Goal: Transaction & Acquisition: Purchase product/service

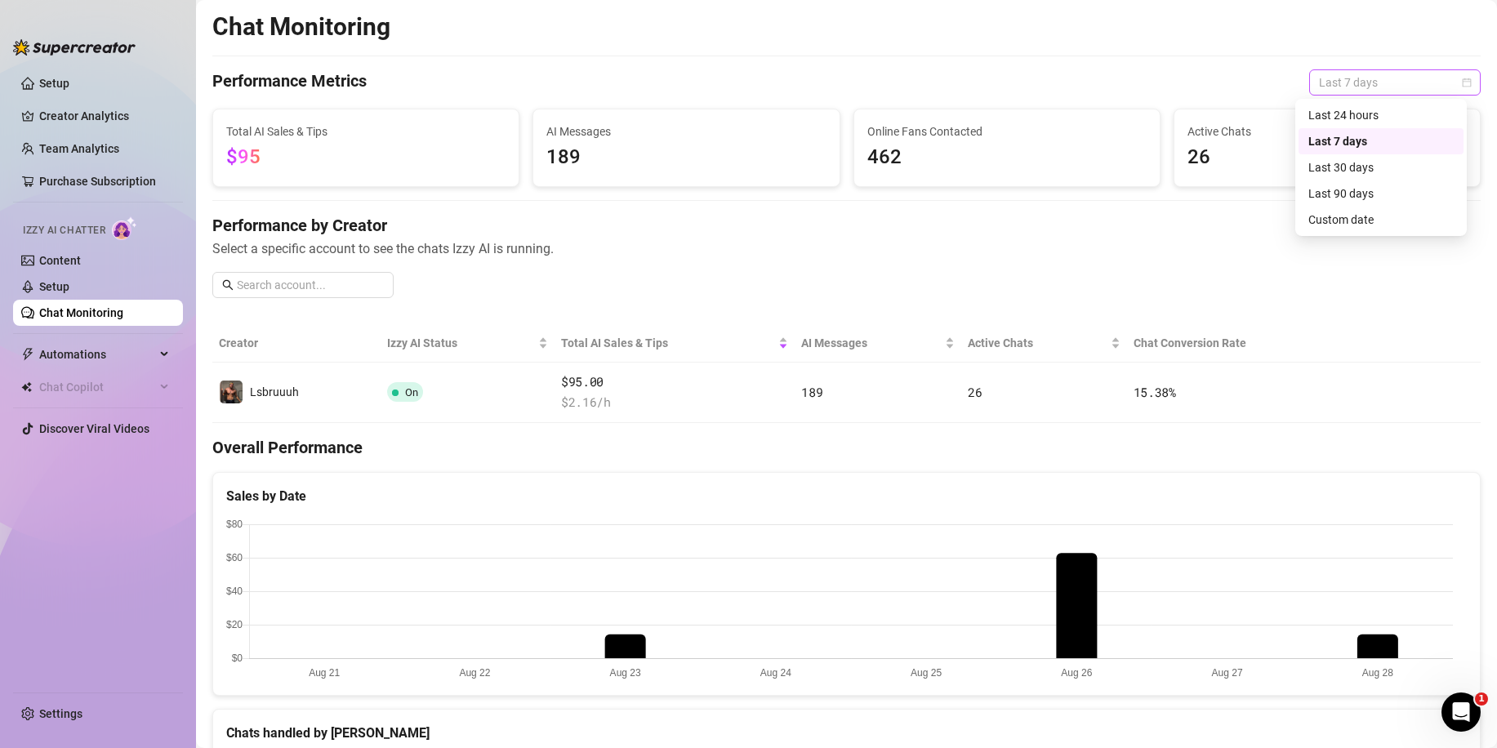
click at [1334, 86] on span "Last 7 days" at bounding box center [1395, 82] width 152 height 25
click at [1365, 163] on div "Last 30 days" at bounding box center [1381, 167] width 145 height 18
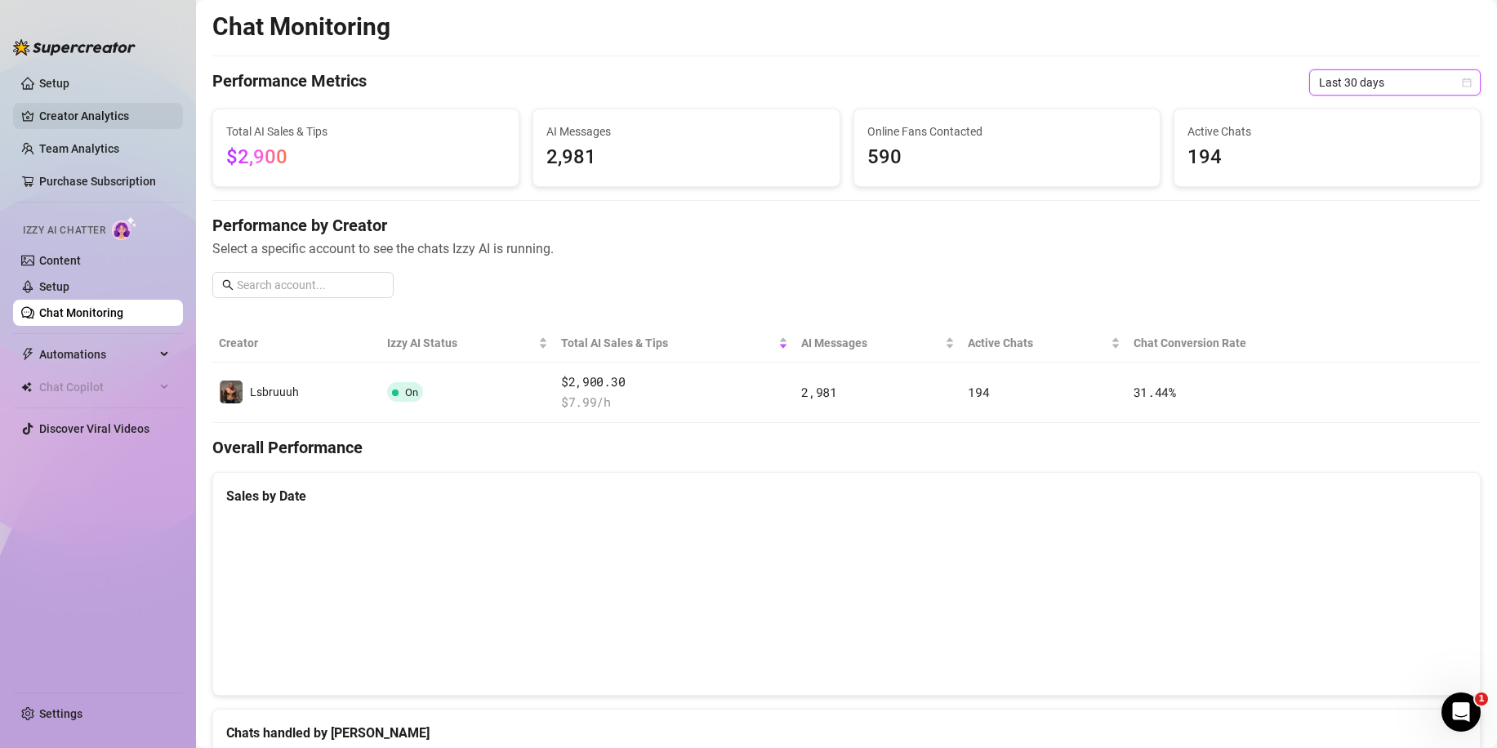
click at [128, 110] on link "Creator Analytics" at bounding box center [104, 116] width 131 height 26
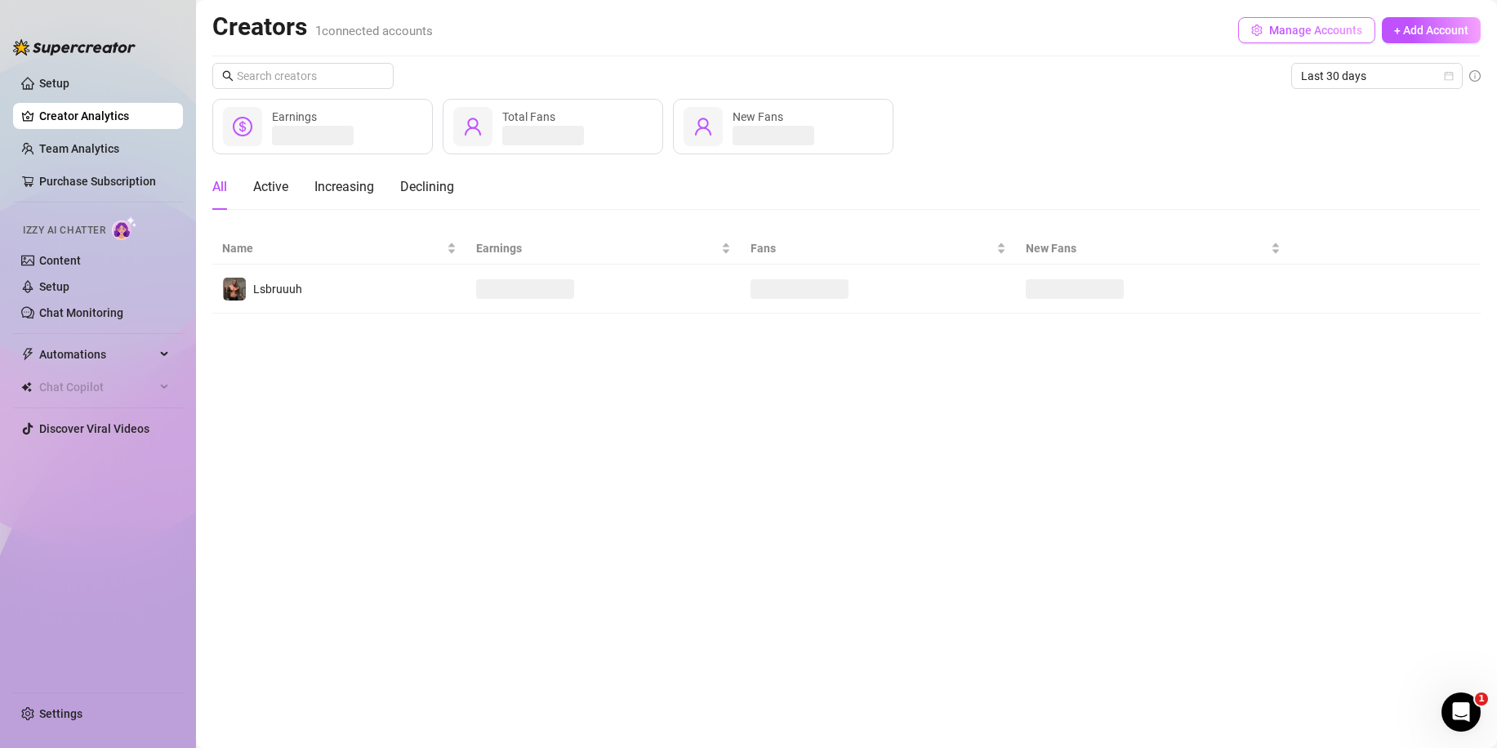
click at [1295, 29] on span "Manage Accounts" at bounding box center [1316, 30] width 93 height 13
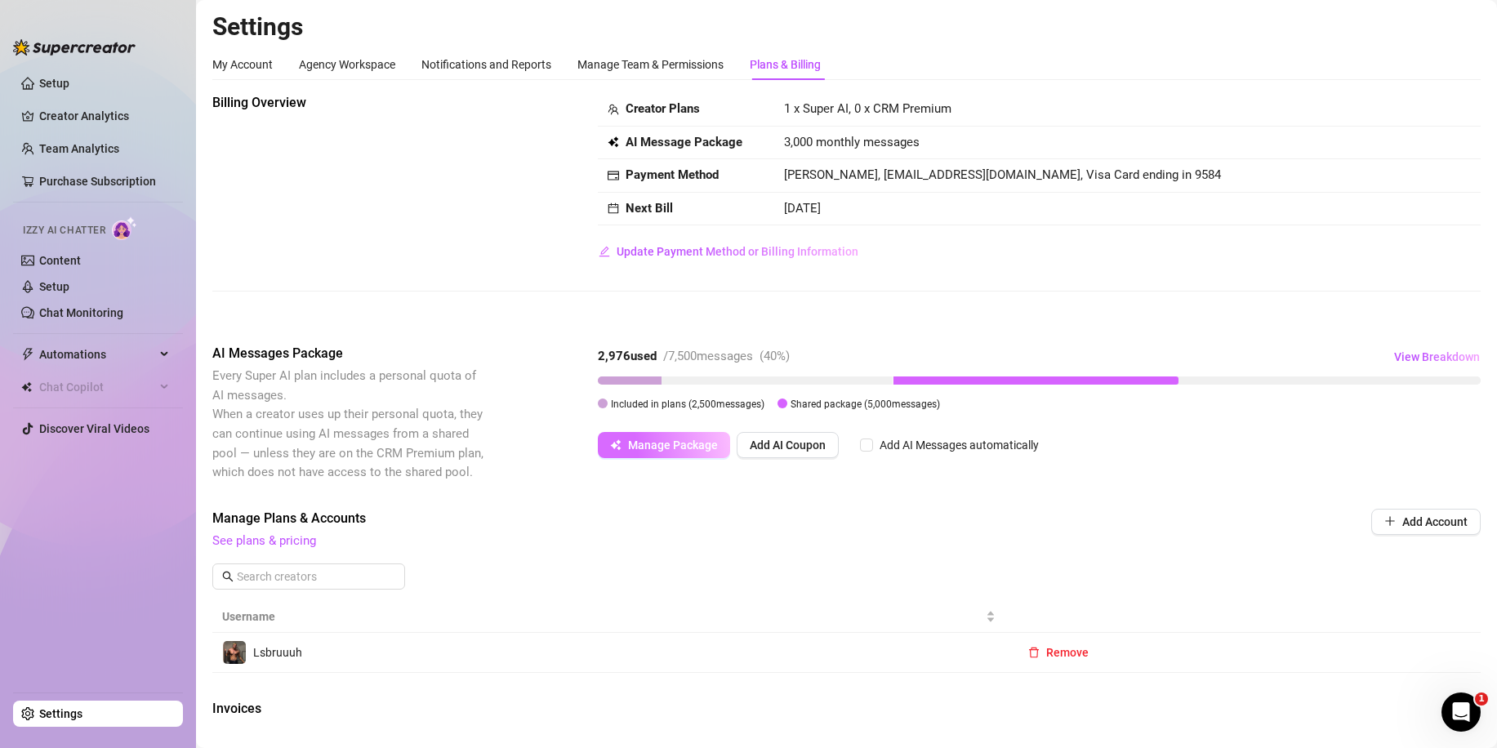
click at [676, 444] on span "Manage Package" at bounding box center [673, 445] width 90 height 13
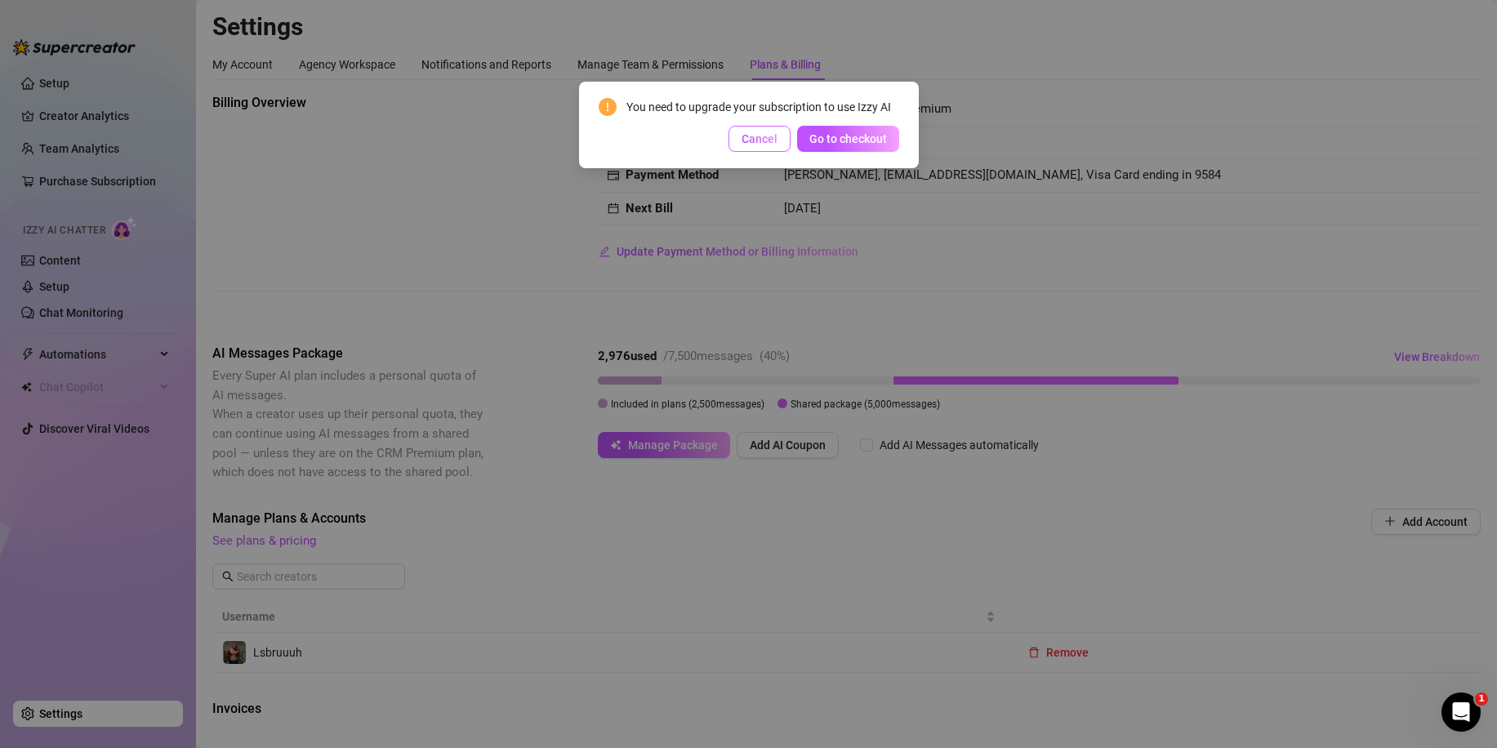
click at [757, 142] on span "Cancel" at bounding box center [760, 138] width 36 height 13
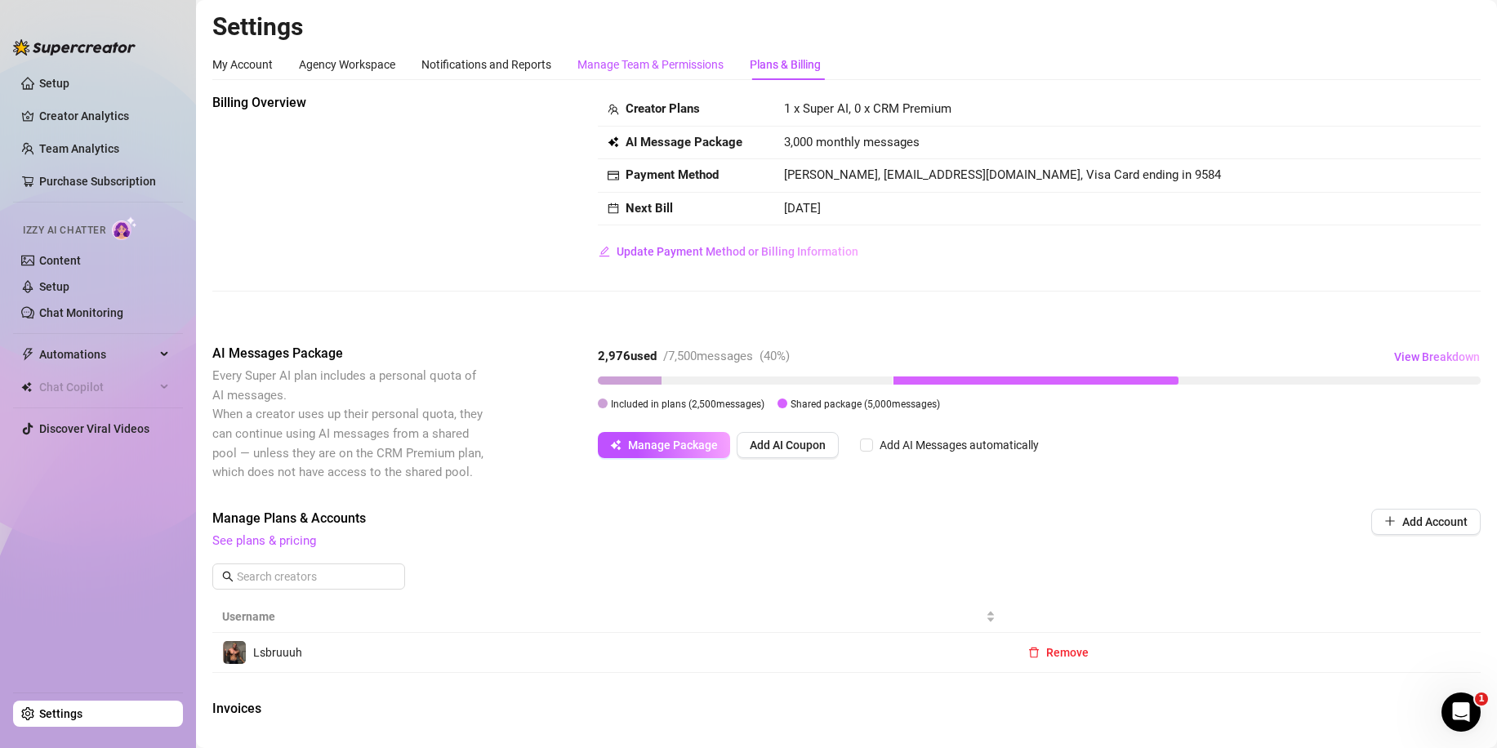
click at [652, 61] on div "Manage Team & Permissions" at bounding box center [651, 65] width 146 height 18
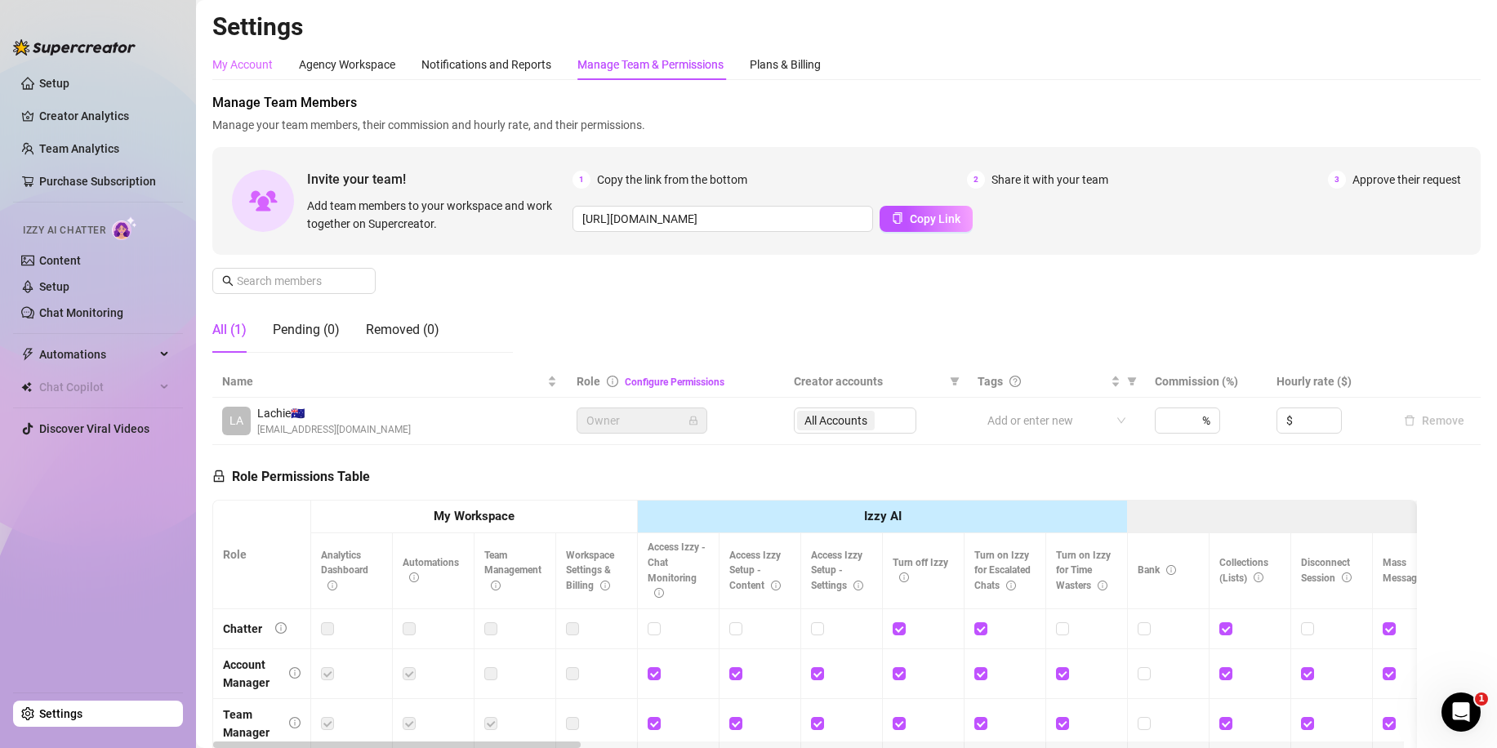
click at [248, 55] on div "My Account" at bounding box center [242, 64] width 60 height 31
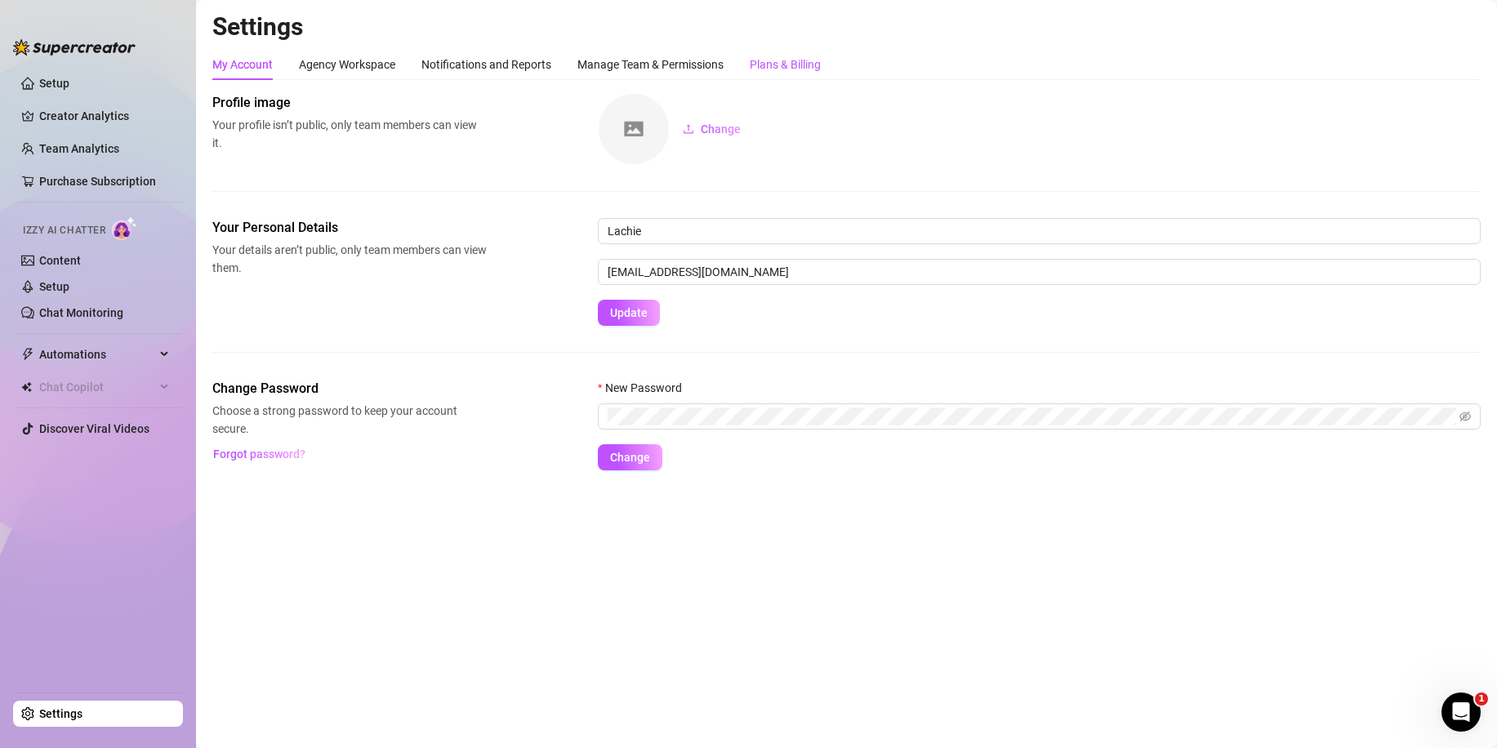
click at [796, 63] on div "Plans & Billing" at bounding box center [785, 65] width 71 height 18
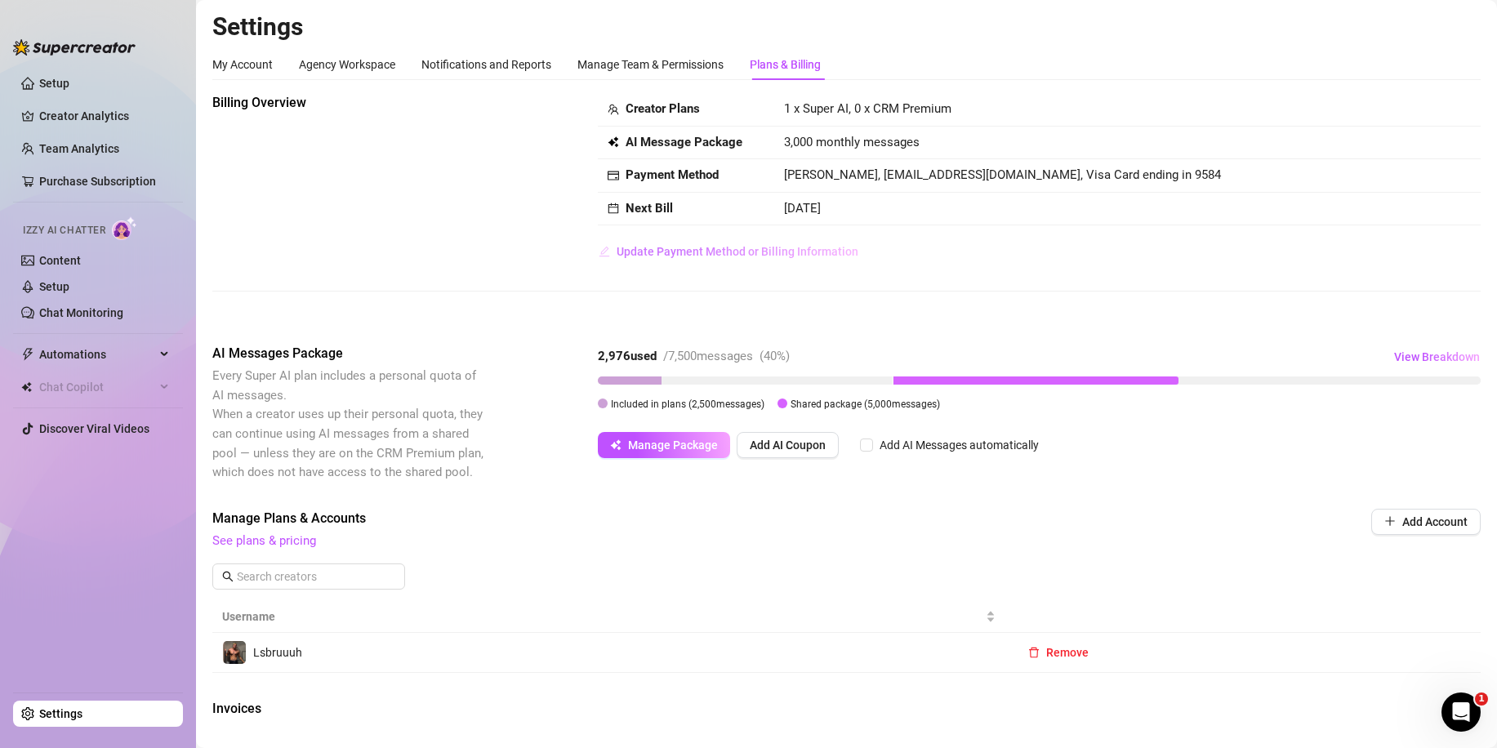
click at [756, 253] on span "Update Payment Method or Billing Information" at bounding box center [738, 251] width 242 height 13
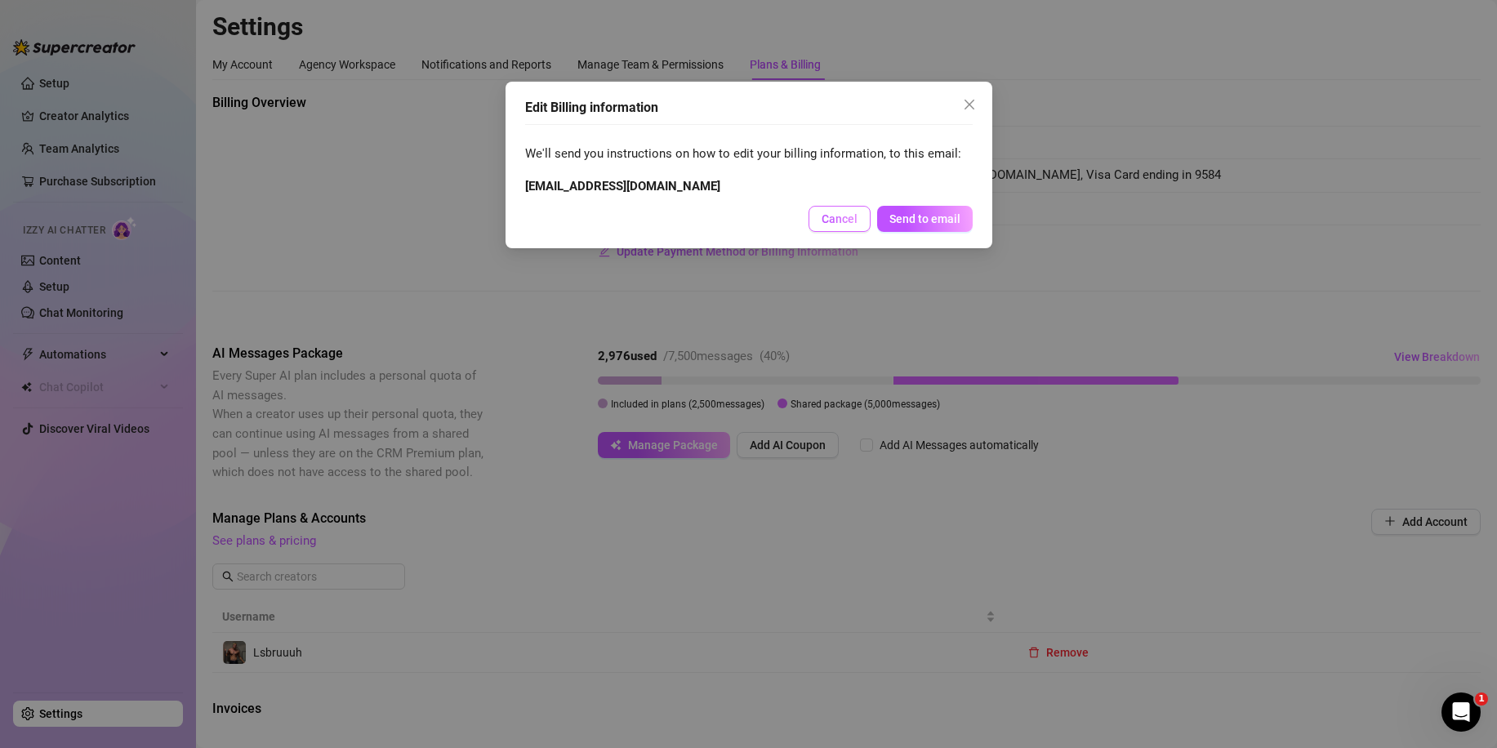
click at [820, 223] on button "Cancel" at bounding box center [840, 219] width 62 height 26
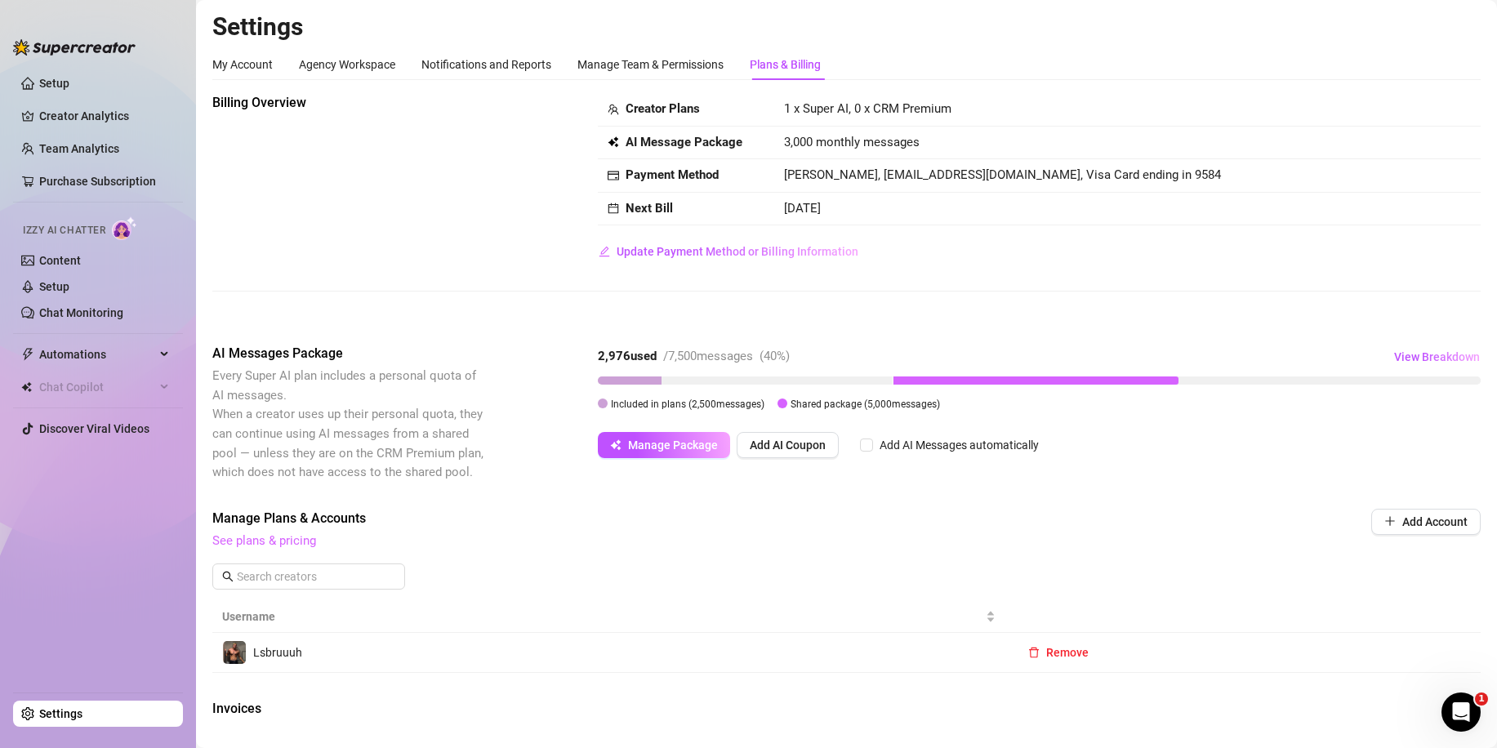
click at [289, 541] on link "See plans & pricing" at bounding box center [264, 540] width 104 height 15
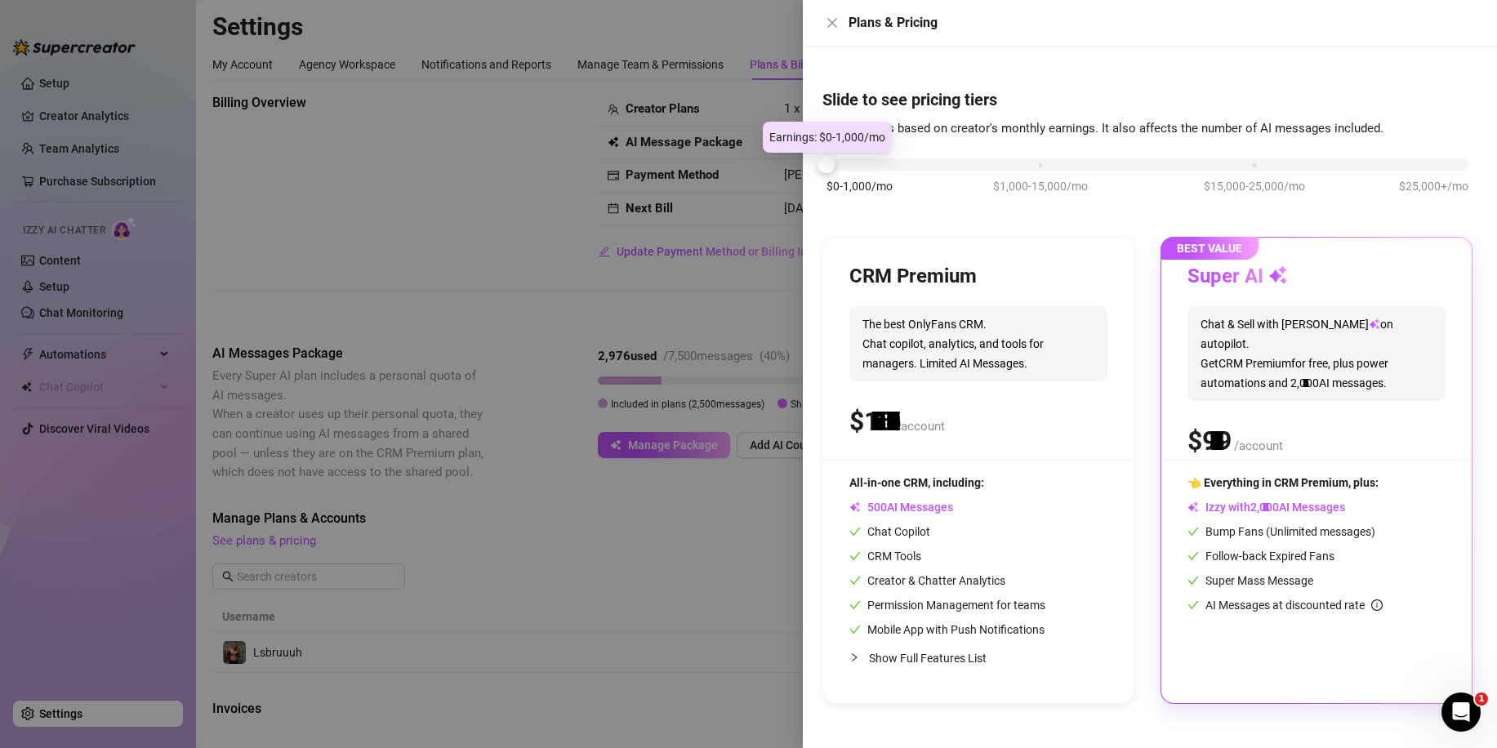
drag, startPoint x: 1037, startPoint y: 166, endPoint x: 757, endPoint y: 172, distance: 279.5
click at [753, 166] on div "Plans & Pricing Slide to see pricing tiers Our pricing is based on creator's mo…" at bounding box center [748, 374] width 1497 height 748
drag, startPoint x: 841, startPoint y: 166, endPoint x: 936, endPoint y: 166, distance: 94.8
click at [936, 166] on div at bounding box center [1148, 164] width 642 height 12
click at [765, 521] on div at bounding box center [748, 374] width 1497 height 748
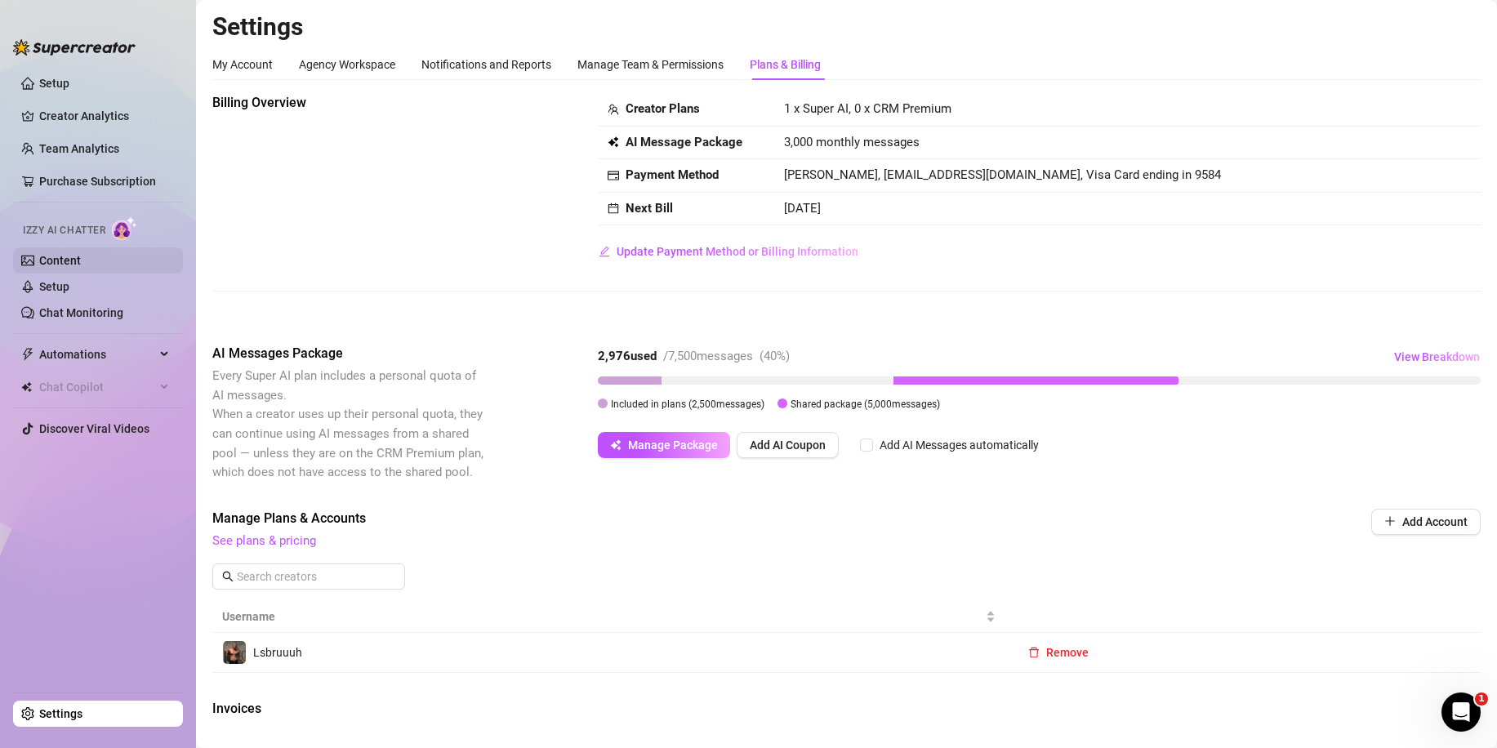
click at [73, 257] on link "Content" at bounding box center [60, 260] width 42 height 13
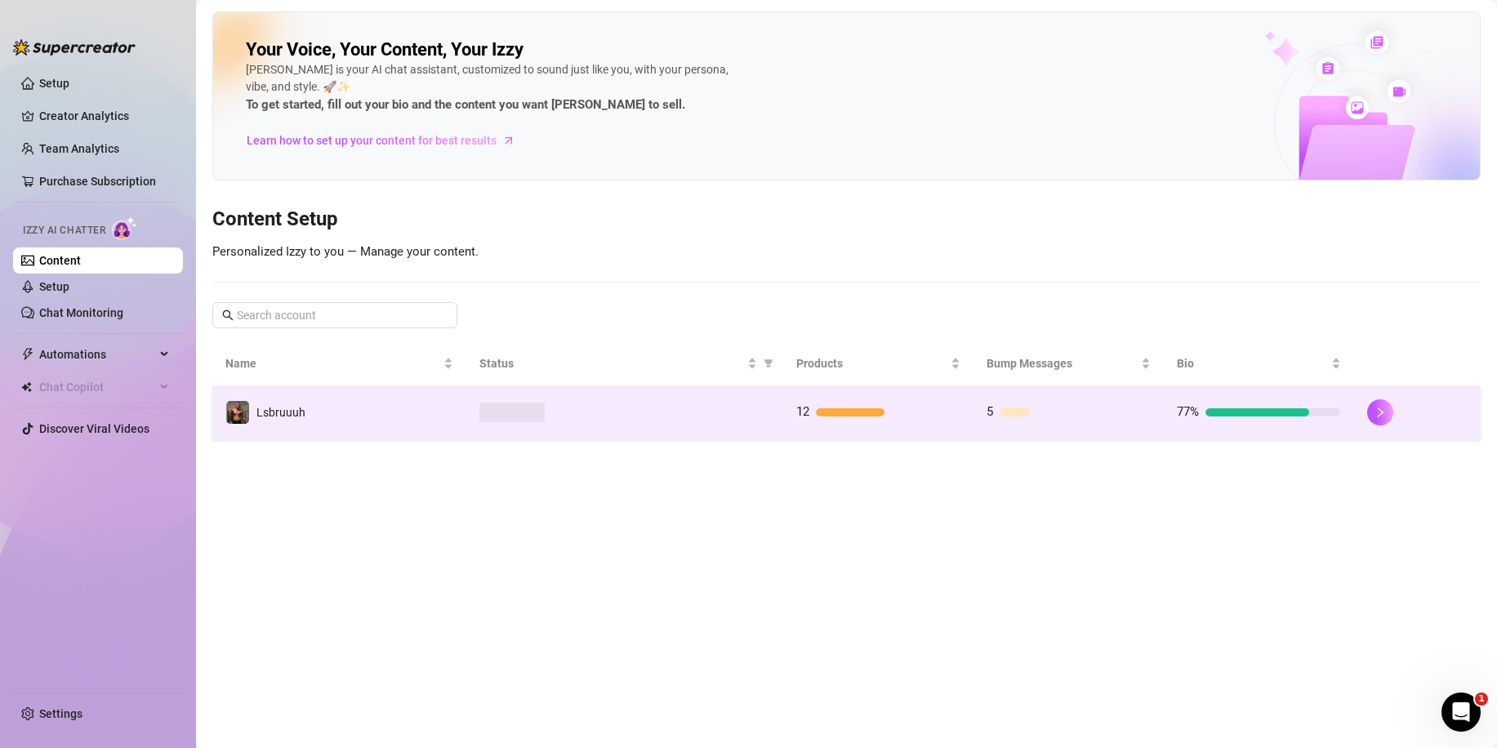
click at [747, 405] on div at bounding box center [625, 413] width 291 height 20
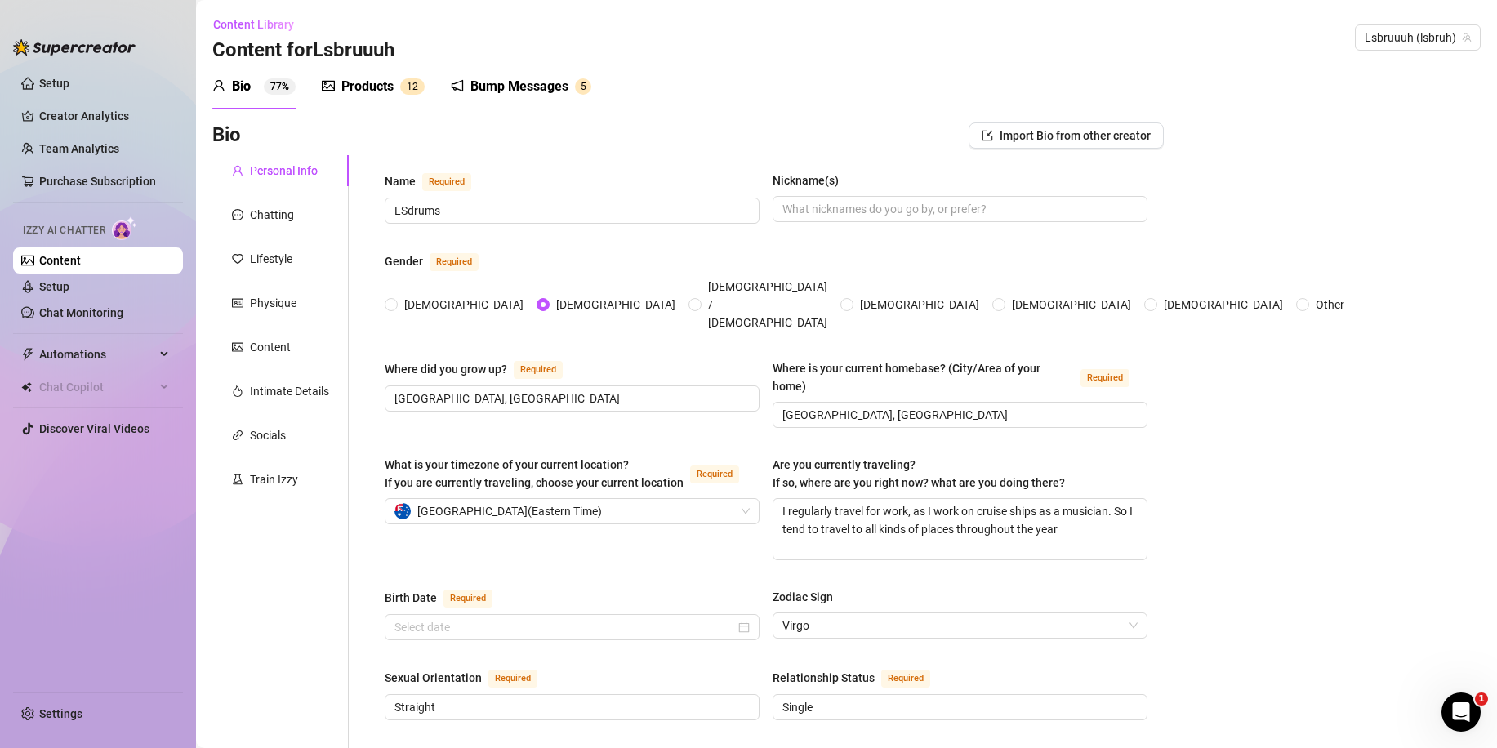
radio input "true"
type input "[DATE]"
click at [97, 123] on link "Creator Analytics" at bounding box center [104, 116] width 131 height 26
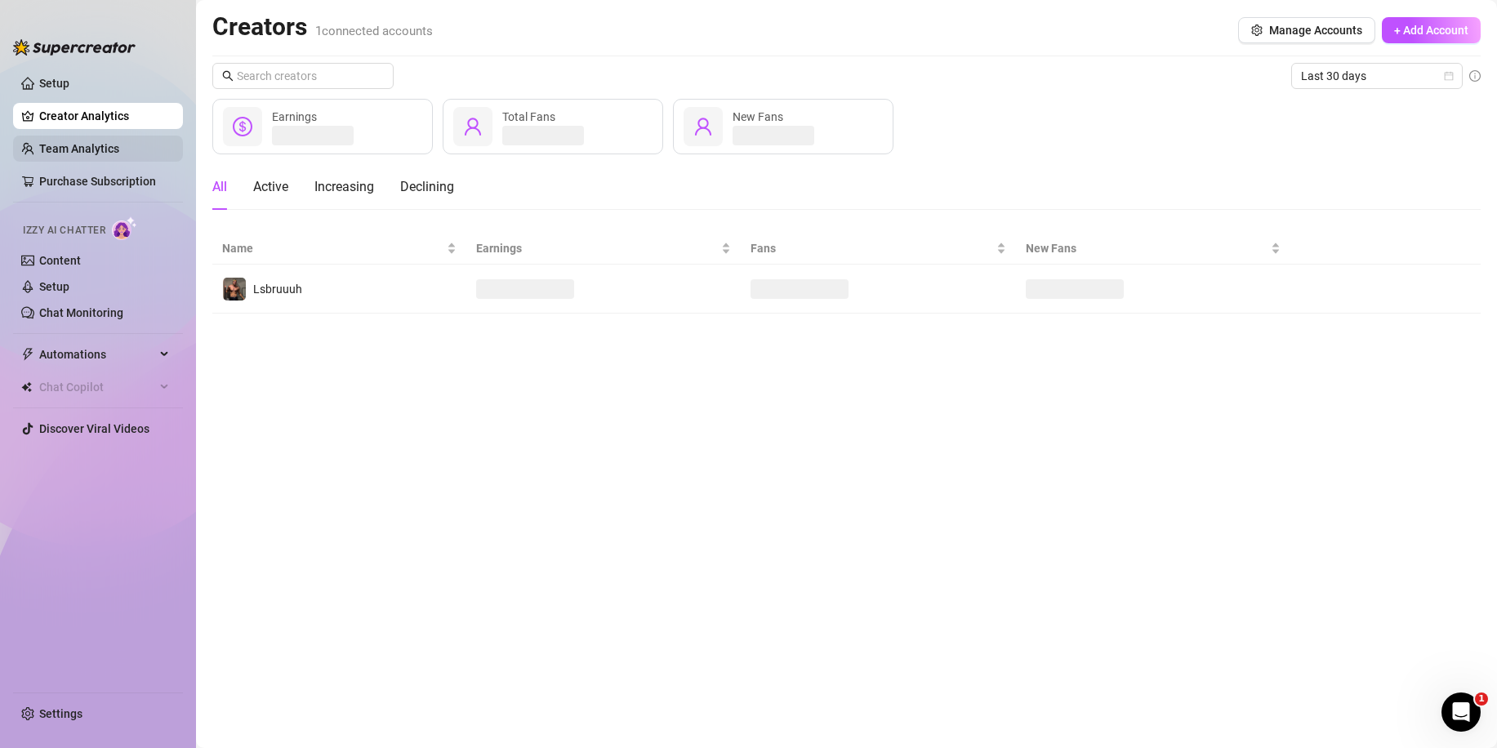
click at [79, 143] on link "Team Analytics" at bounding box center [79, 148] width 80 height 13
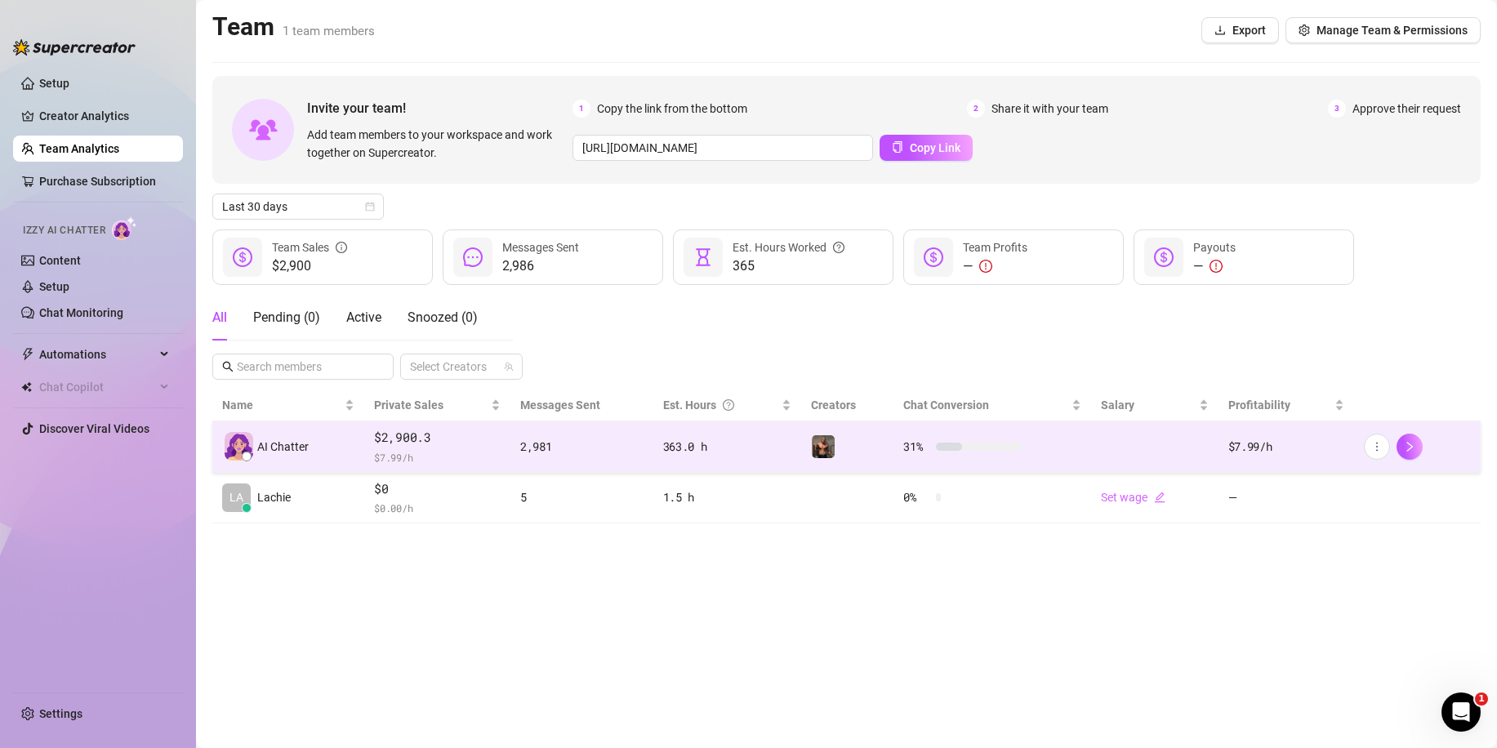
click at [422, 456] on span "$ 7.99 /h" at bounding box center [437, 457] width 127 height 16
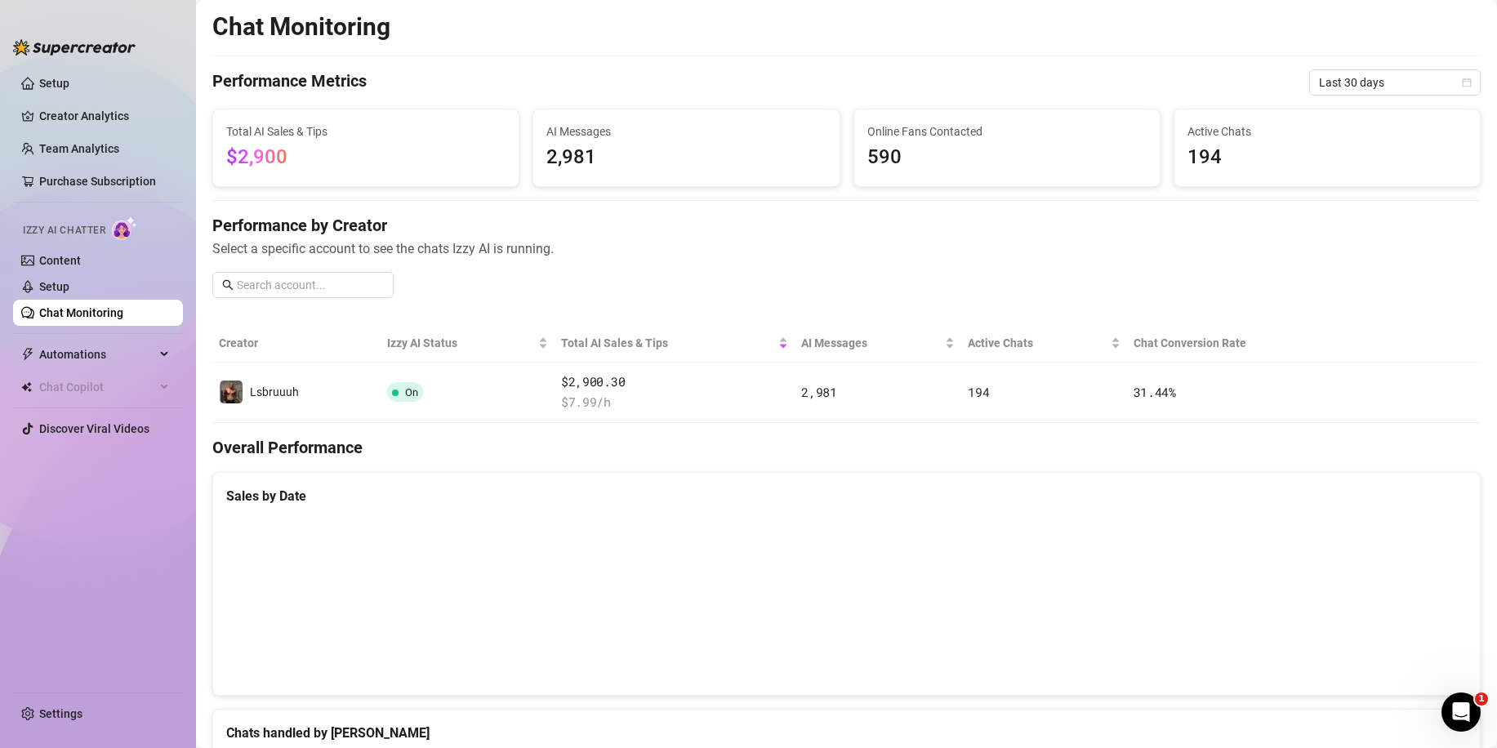
drag, startPoint x: 91, startPoint y: 274, endPoint x: 94, endPoint y: 238, distance: 36.9
click at [69, 280] on link "Setup" at bounding box center [54, 286] width 30 height 13
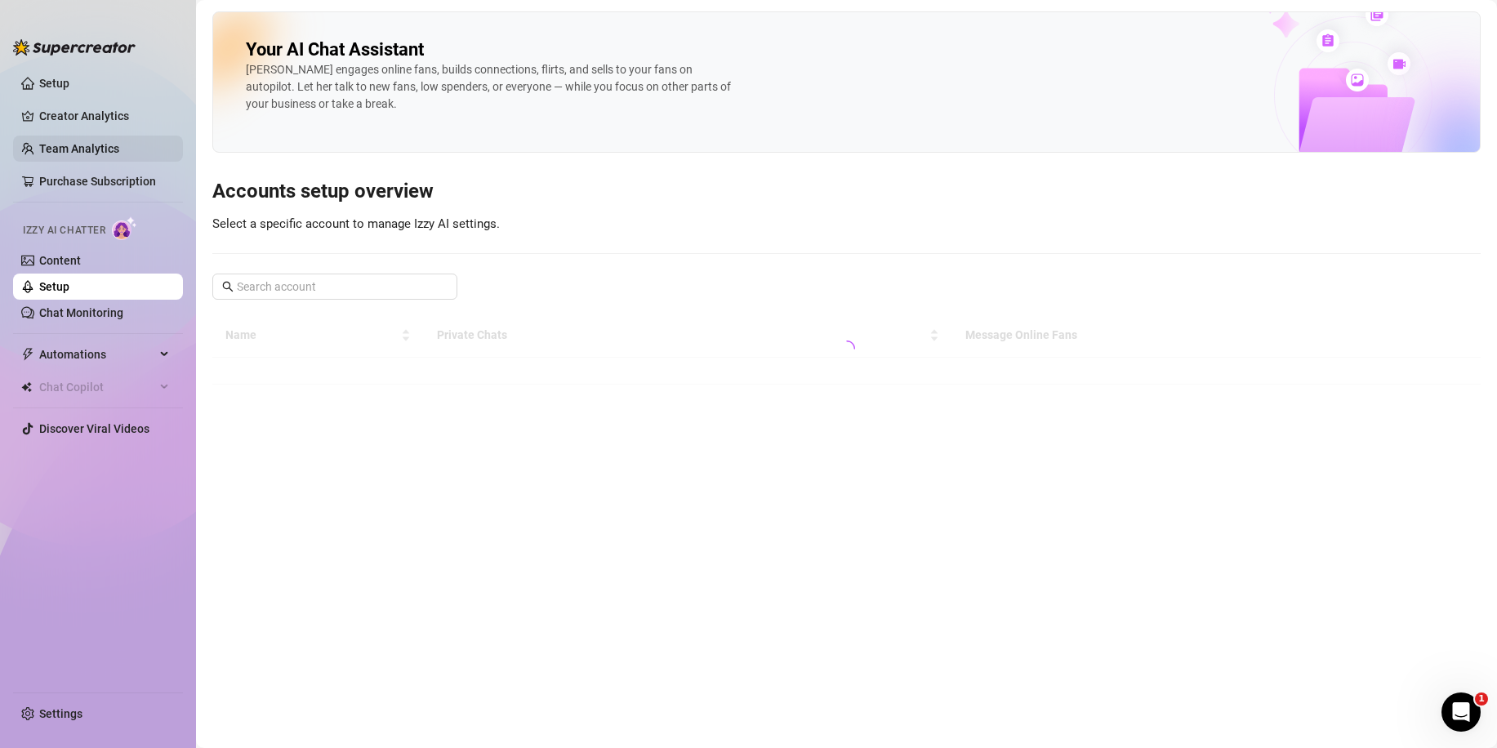
click at [105, 142] on link "Team Analytics" at bounding box center [79, 148] width 80 height 13
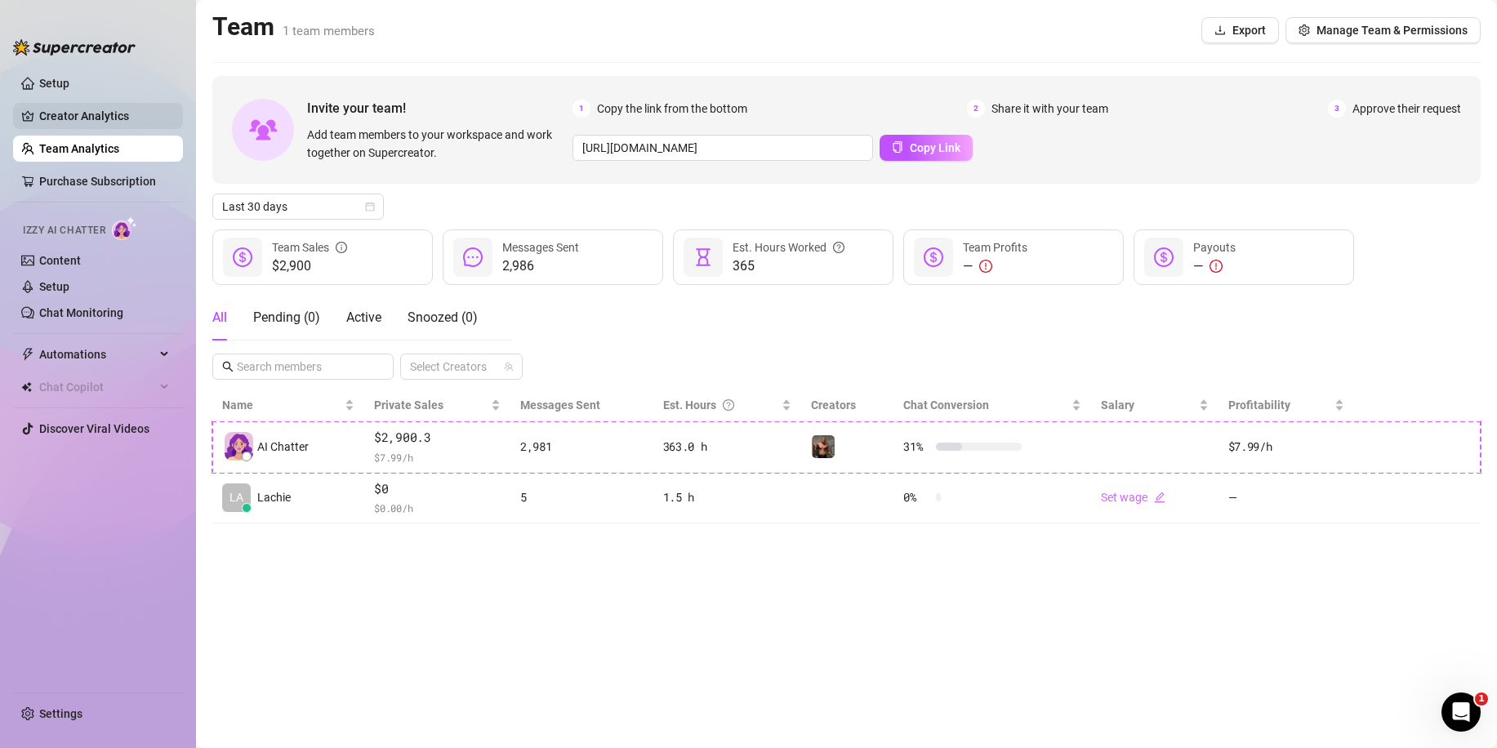
click at [114, 115] on link "Creator Analytics" at bounding box center [104, 116] width 131 height 26
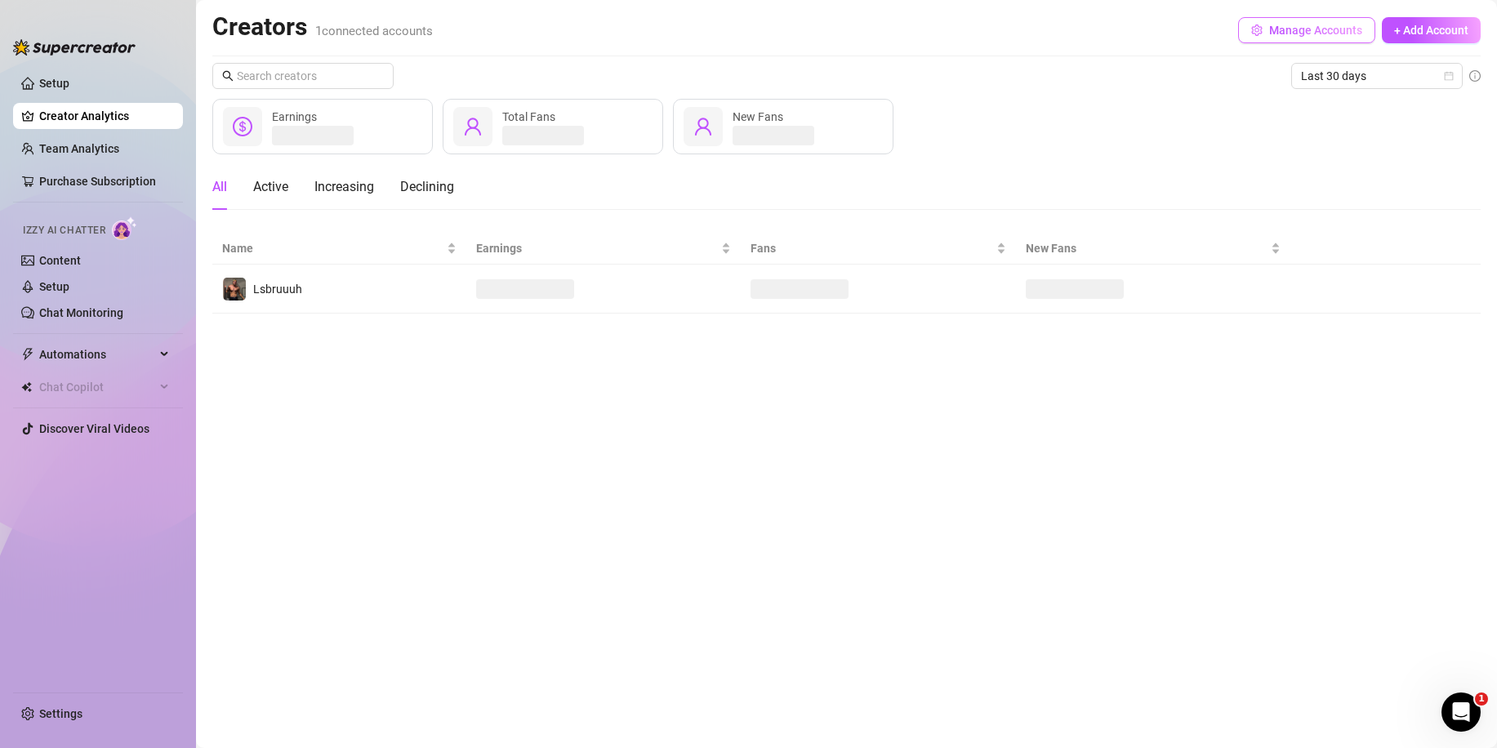
click at [1291, 26] on span "Manage Accounts" at bounding box center [1316, 30] width 93 height 13
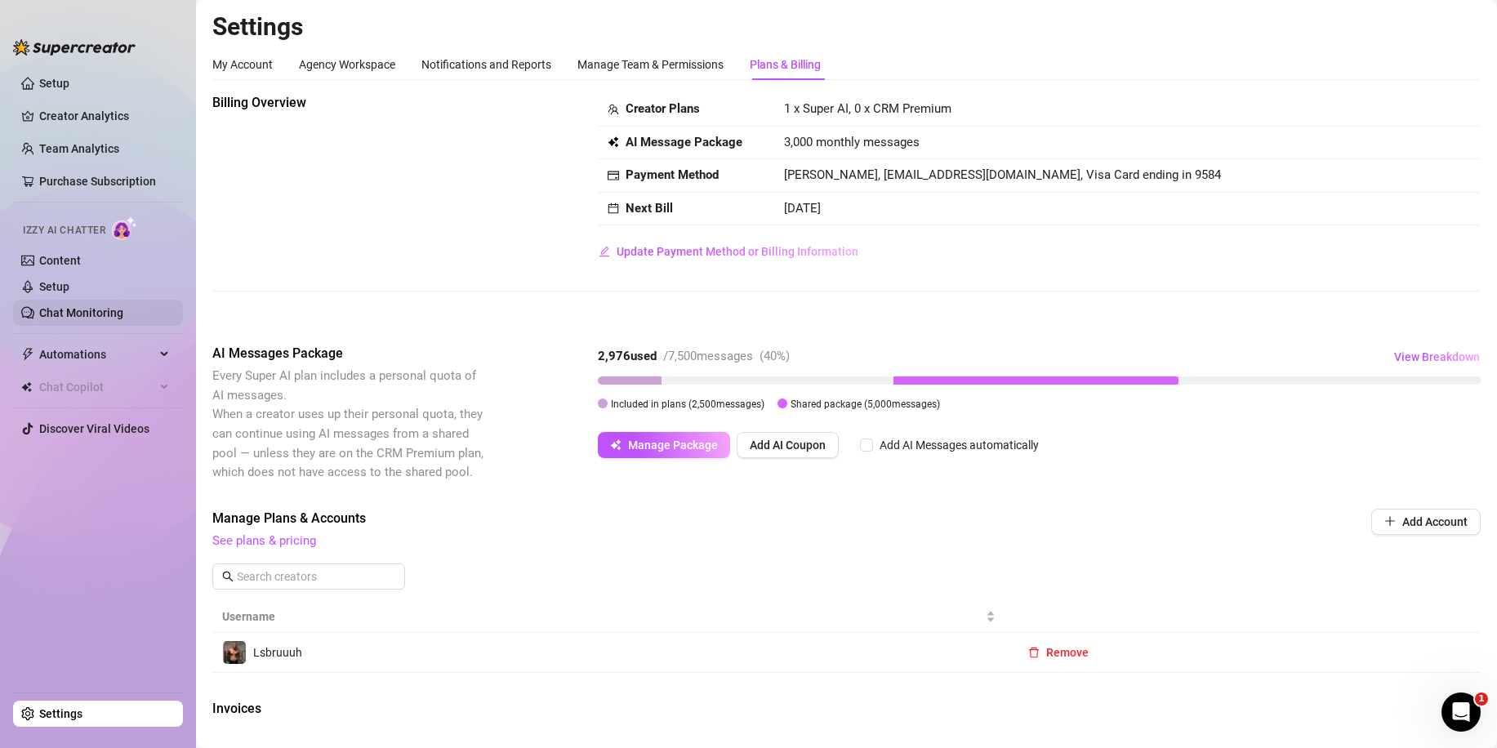
click at [100, 310] on link "Chat Monitoring" at bounding box center [81, 312] width 84 height 13
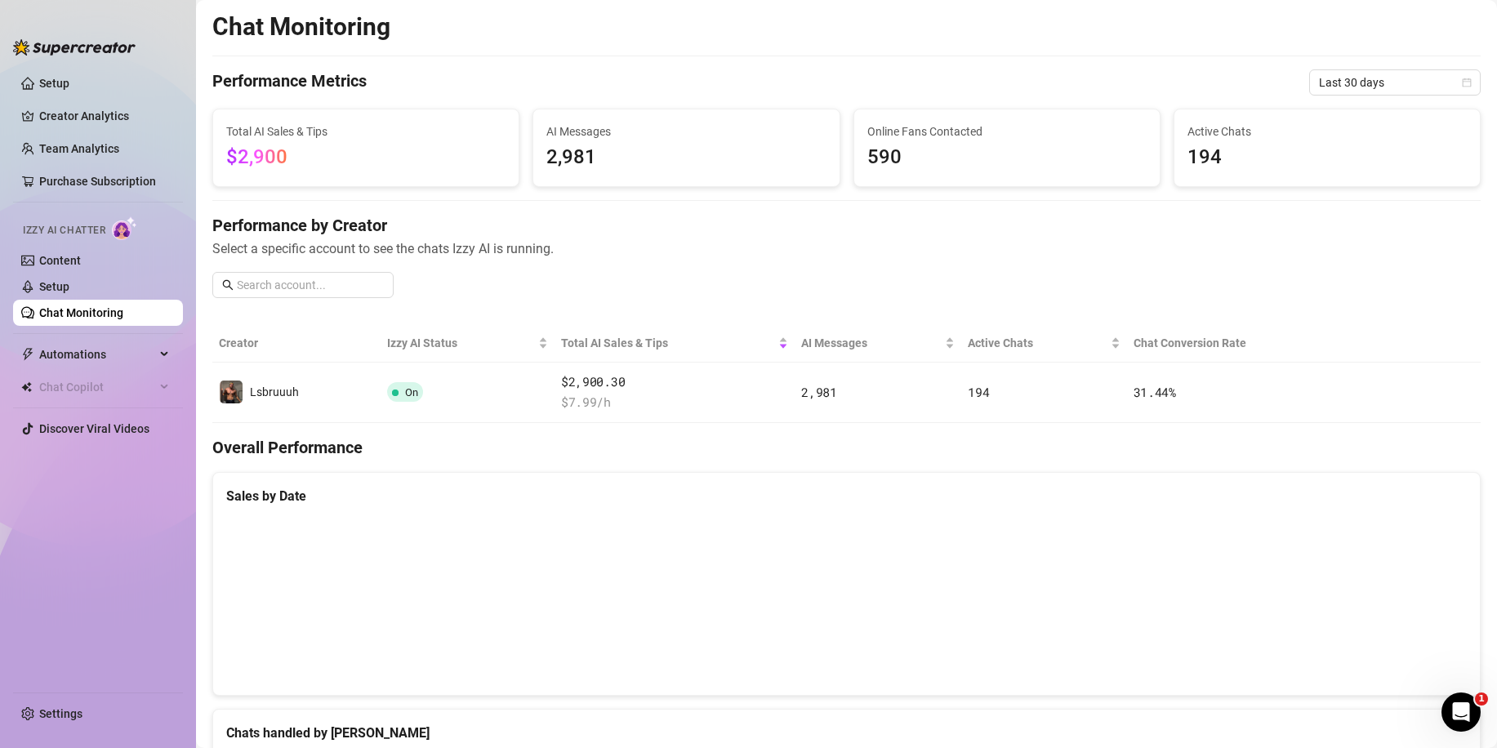
click at [627, 157] on span "2,981" at bounding box center [686, 157] width 279 height 31
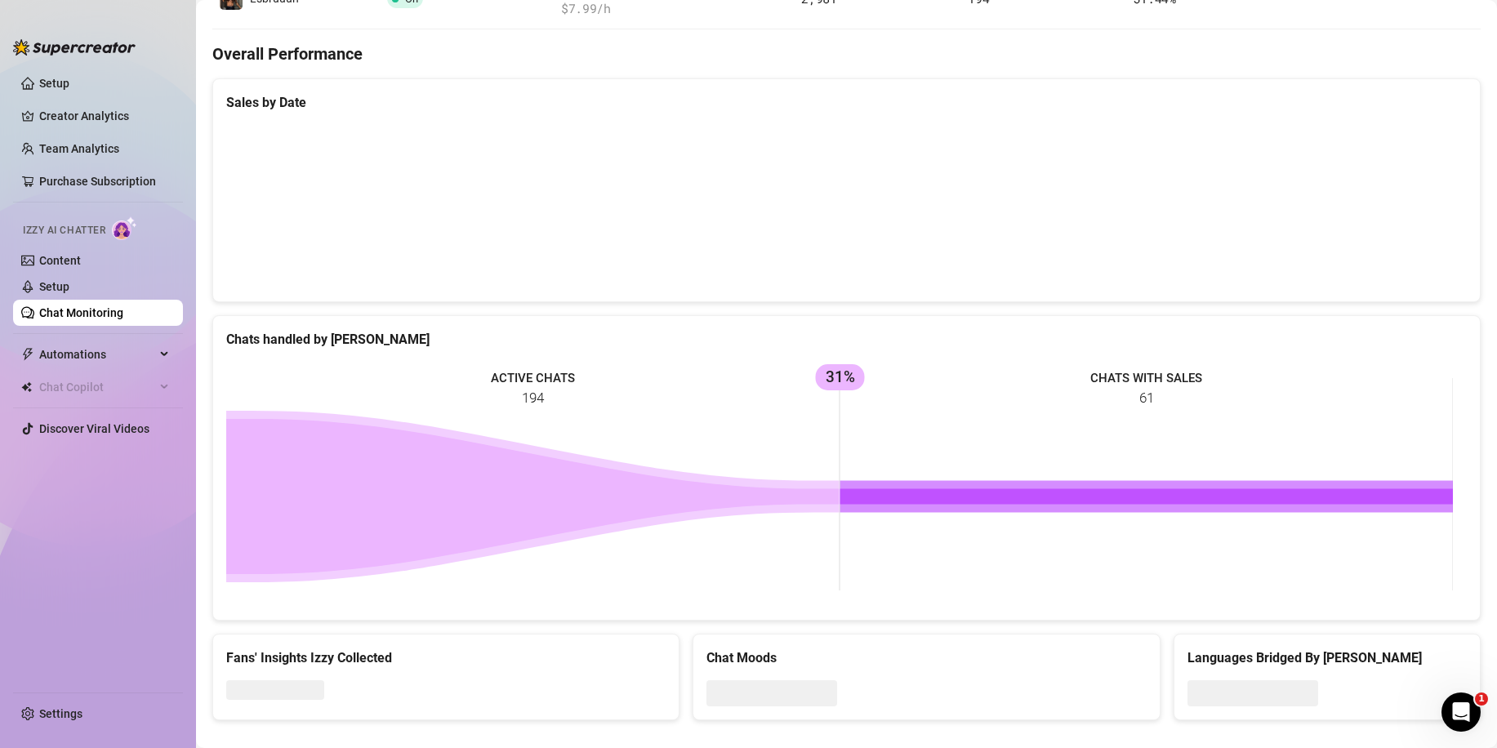
scroll to position [415, 0]
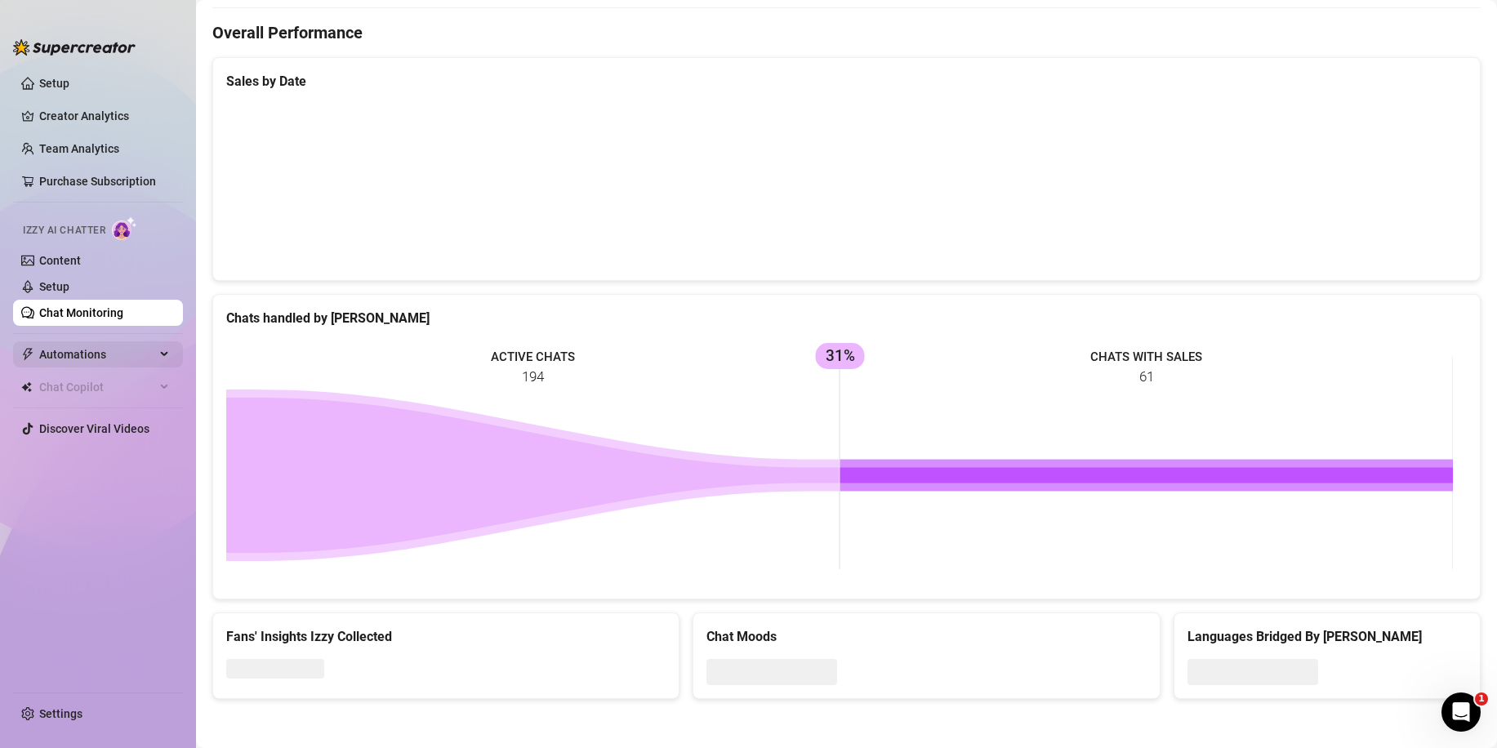
click at [111, 346] on span "Automations" at bounding box center [97, 354] width 116 height 26
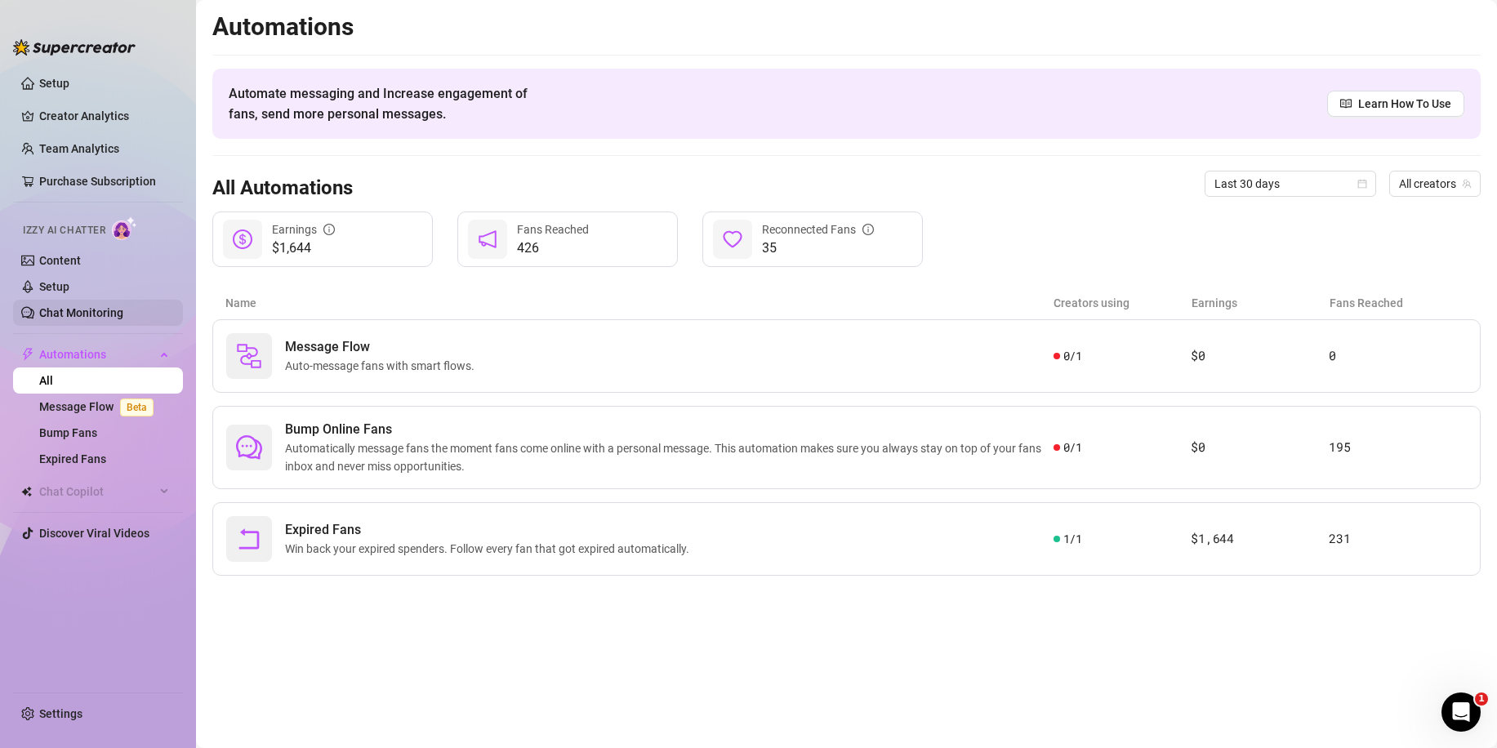
click at [94, 319] on link "Chat Monitoring" at bounding box center [81, 312] width 84 height 13
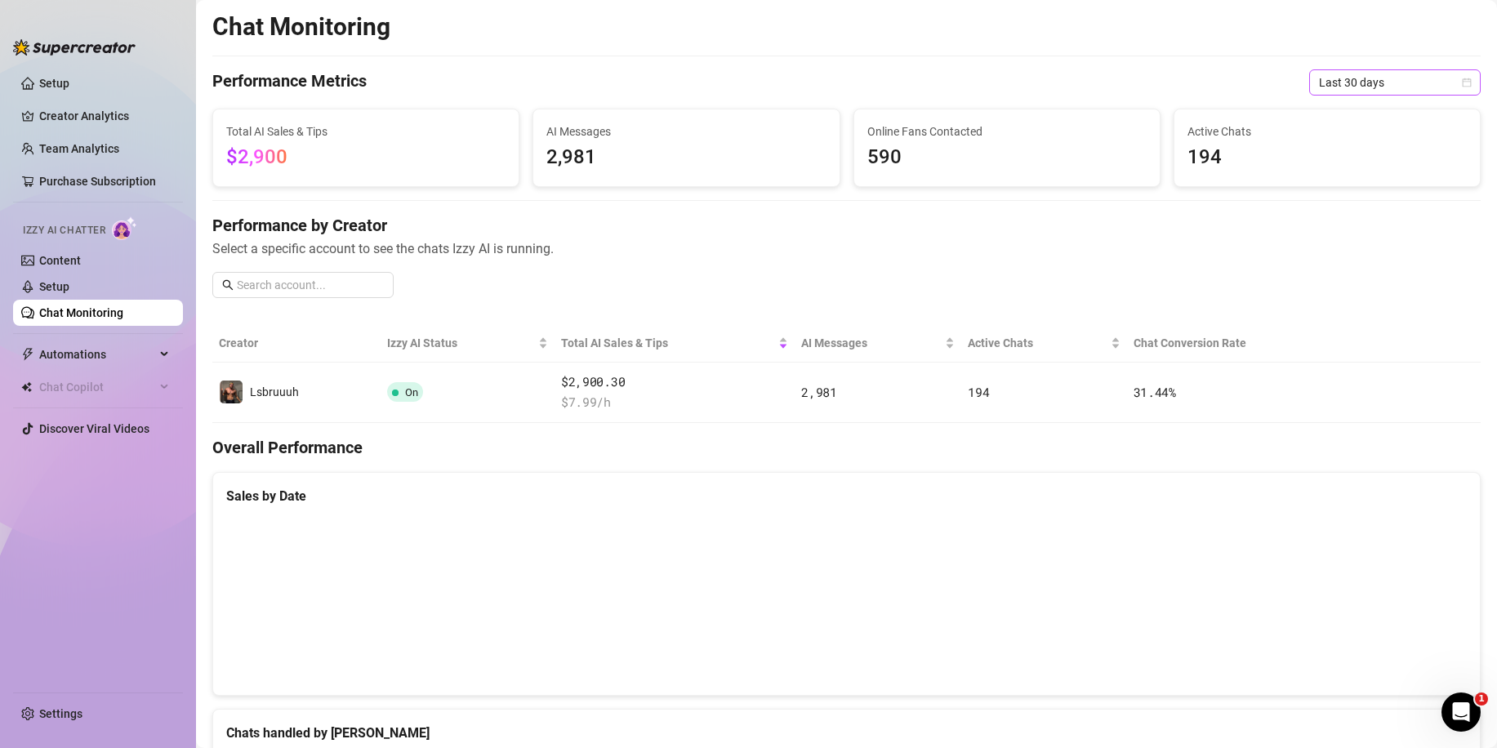
click at [1360, 83] on span "Last 30 days" at bounding box center [1395, 82] width 152 height 25
click at [1346, 118] on div "Last 24 hours" at bounding box center [1381, 115] width 145 height 18
click at [69, 283] on link "Setup" at bounding box center [54, 286] width 30 height 13
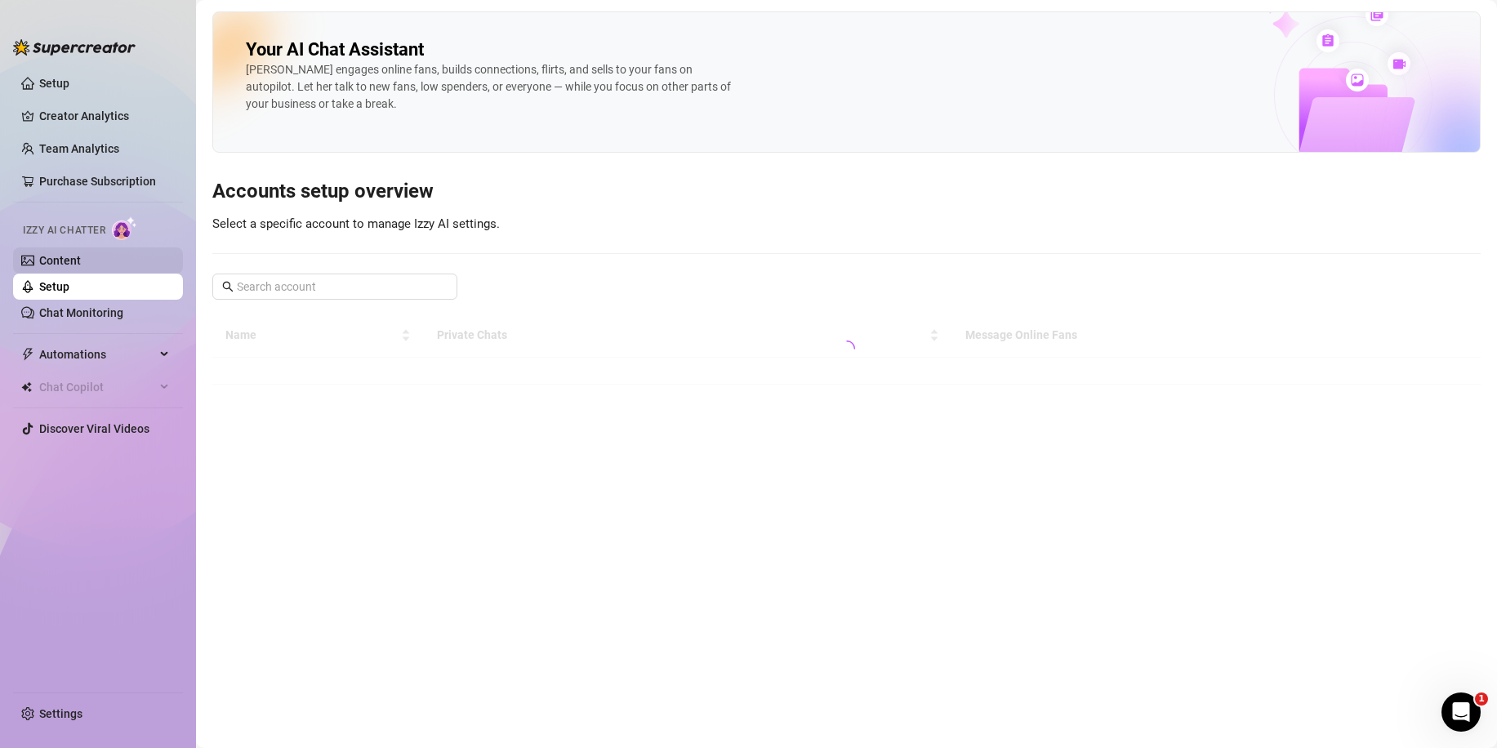
click at [81, 259] on link "Content" at bounding box center [60, 260] width 42 height 13
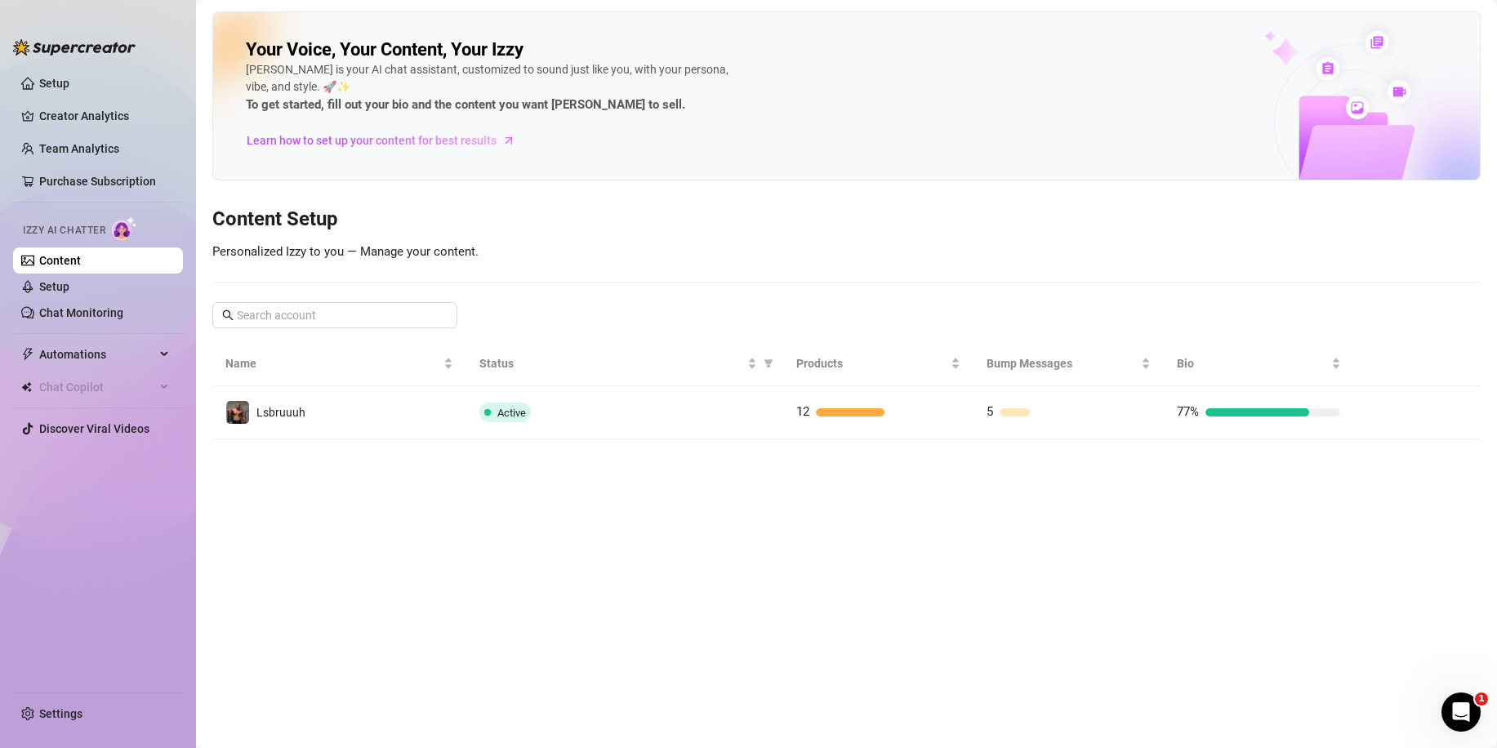
click at [63, 163] on ul "Setup Creator Analytics Team Analytics Purchase Subscription Izzy AI Chatter Co…" at bounding box center [98, 375] width 170 height 622
click at [63, 175] on link "Purchase Subscription" at bounding box center [97, 181] width 117 height 13
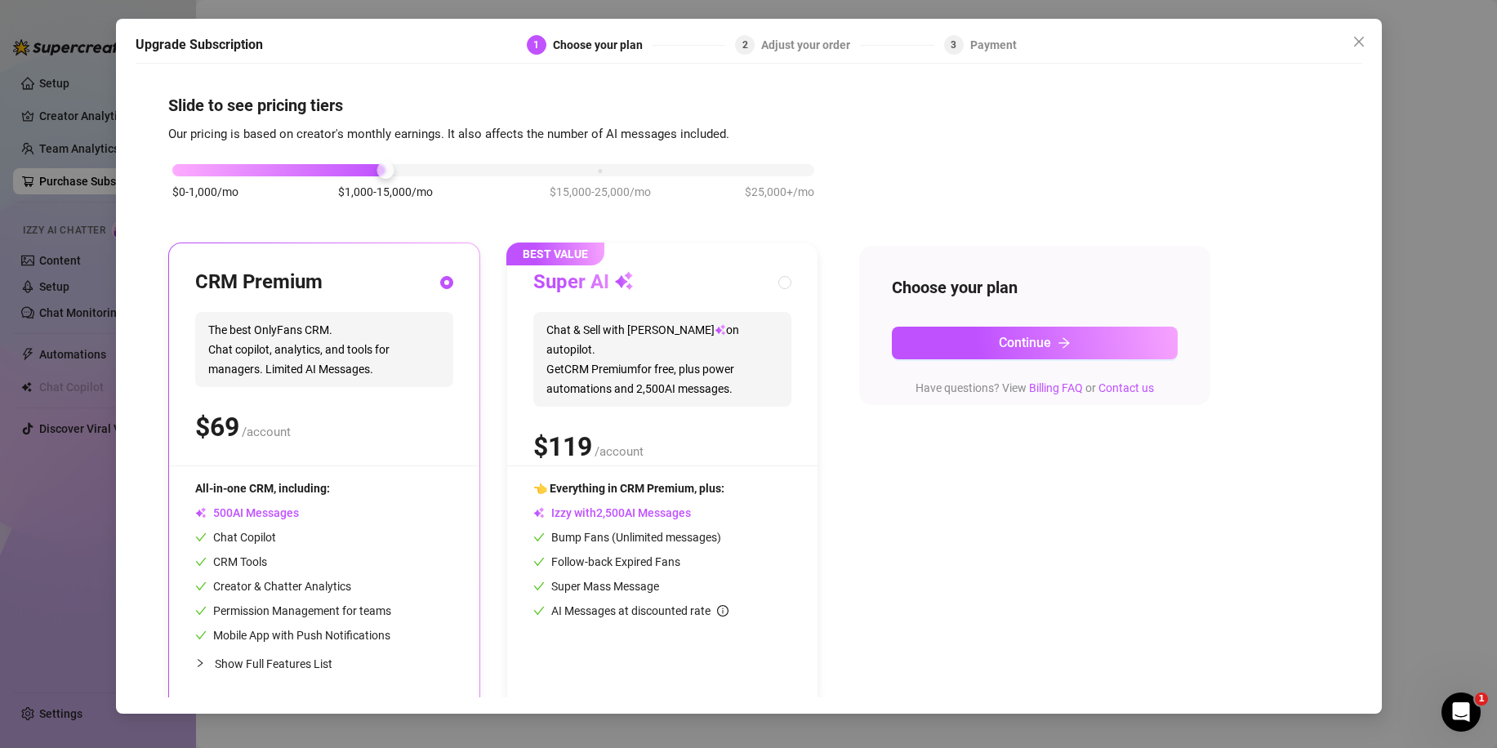
click at [808, 44] on div "Adjust your order" at bounding box center [810, 45] width 99 height 20
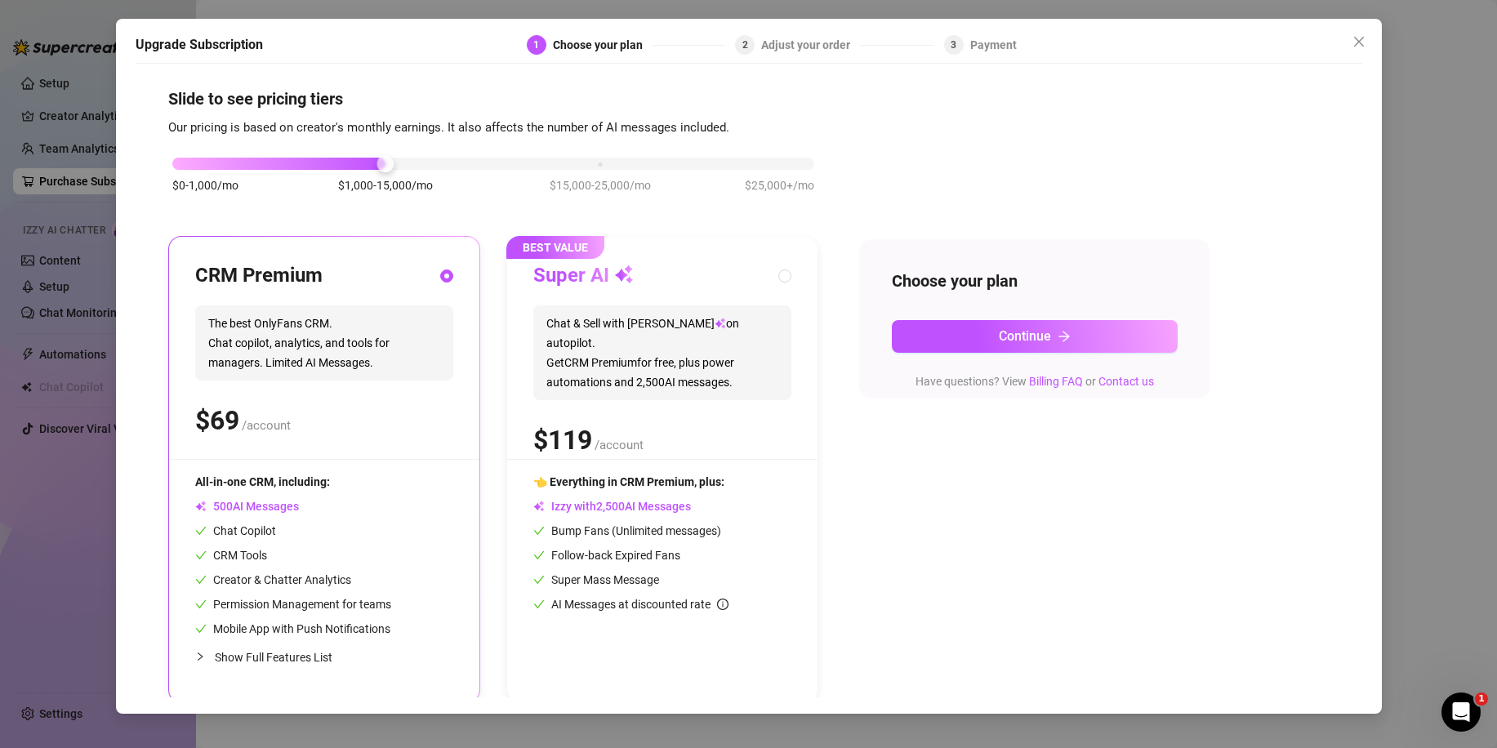
scroll to position [13, 0]
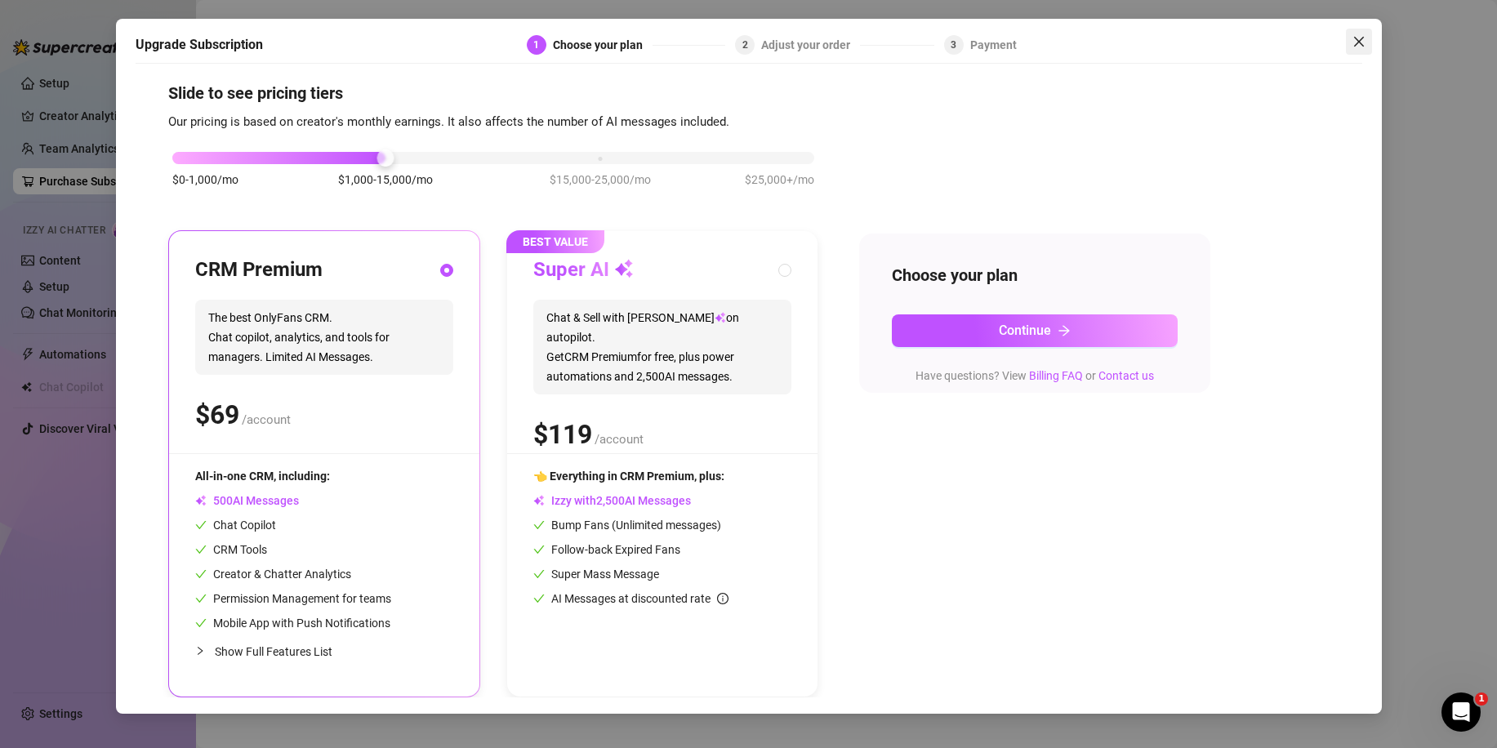
click at [1354, 40] on icon "close" at bounding box center [1359, 41] width 13 height 13
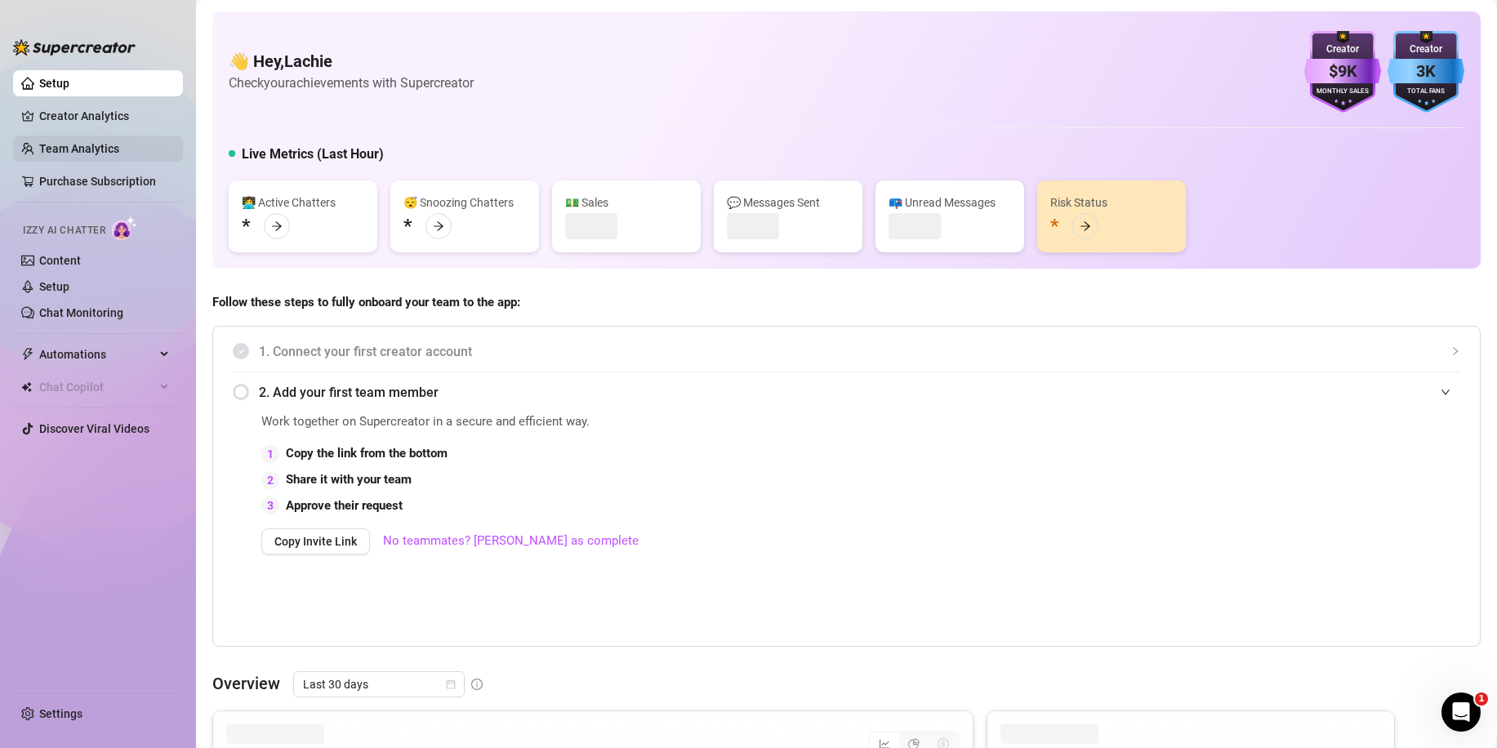
click at [119, 144] on link "Team Analytics" at bounding box center [79, 148] width 80 height 13
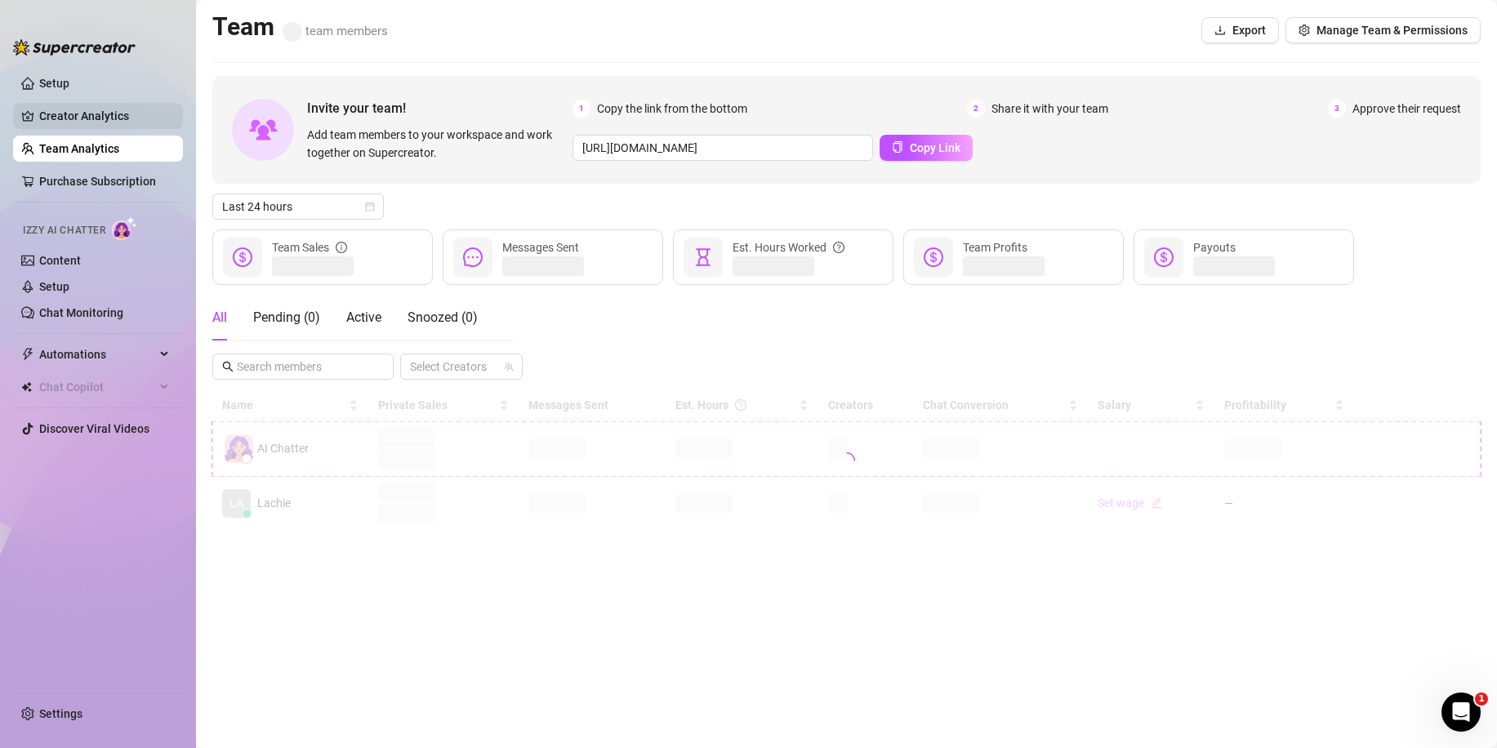
click at [77, 122] on link "Creator Analytics" at bounding box center [104, 116] width 131 height 26
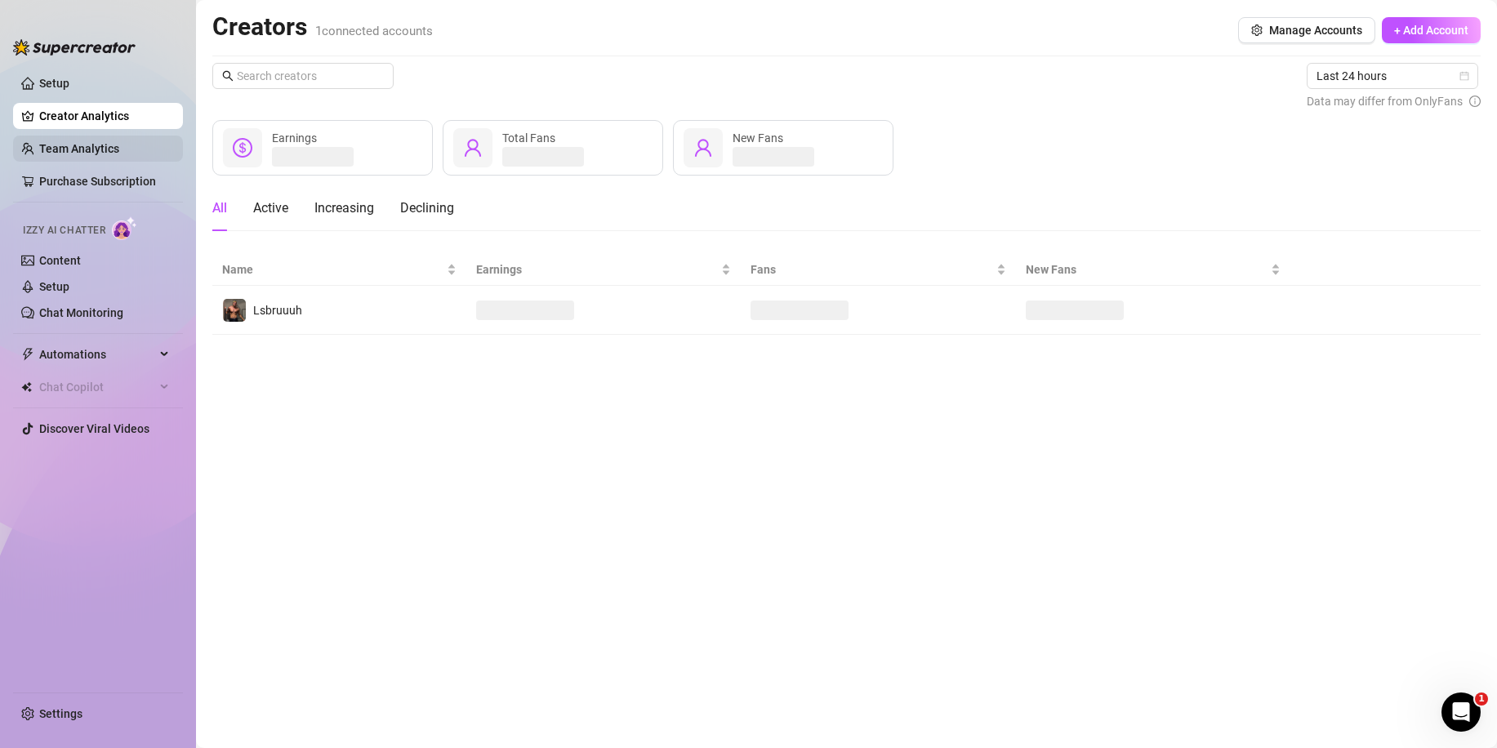
click at [78, 145] on link "Team Analytics" at bounding box center [79, 148] width 80 height 13
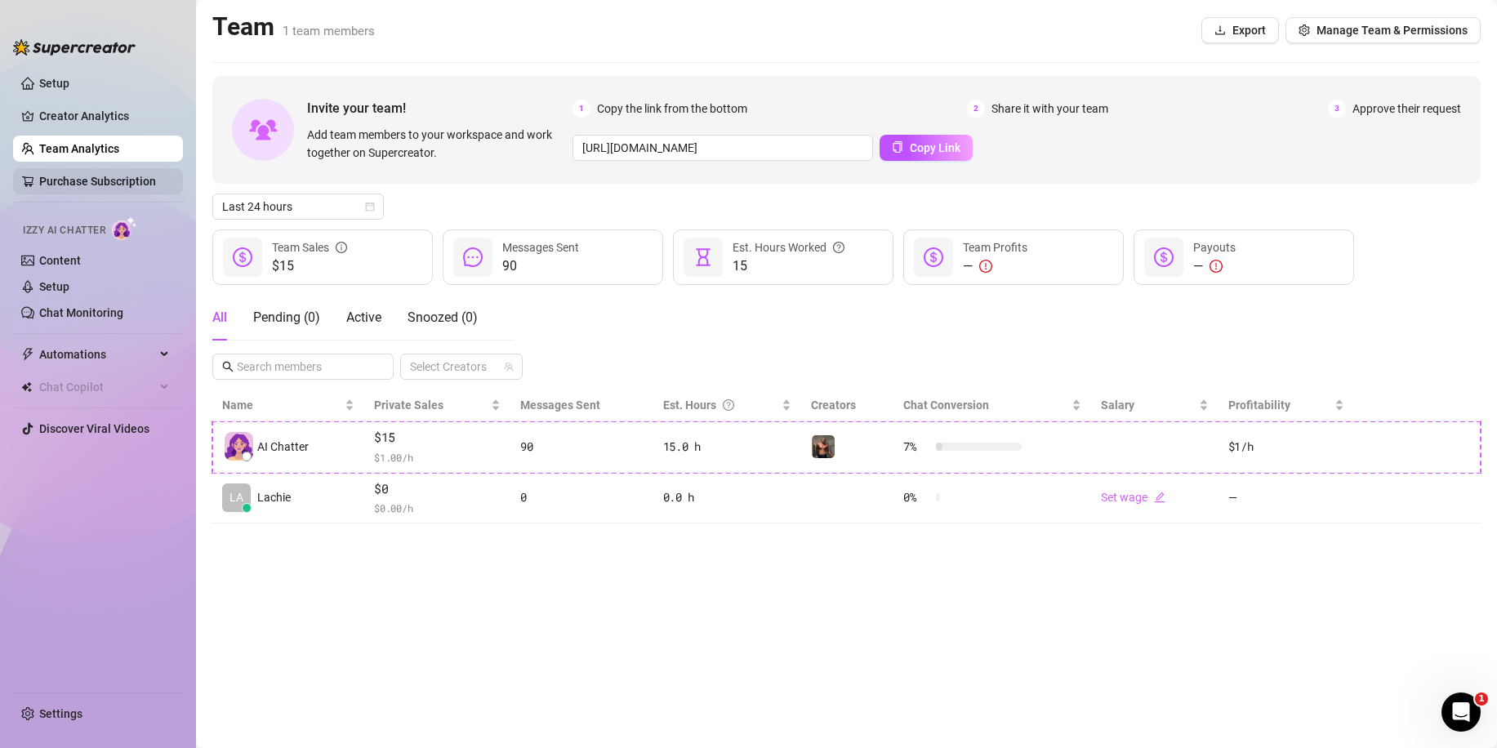
click at [110, 185] on link "Purchase Subscription" at bounding box center [97, 181] width 117 height 13
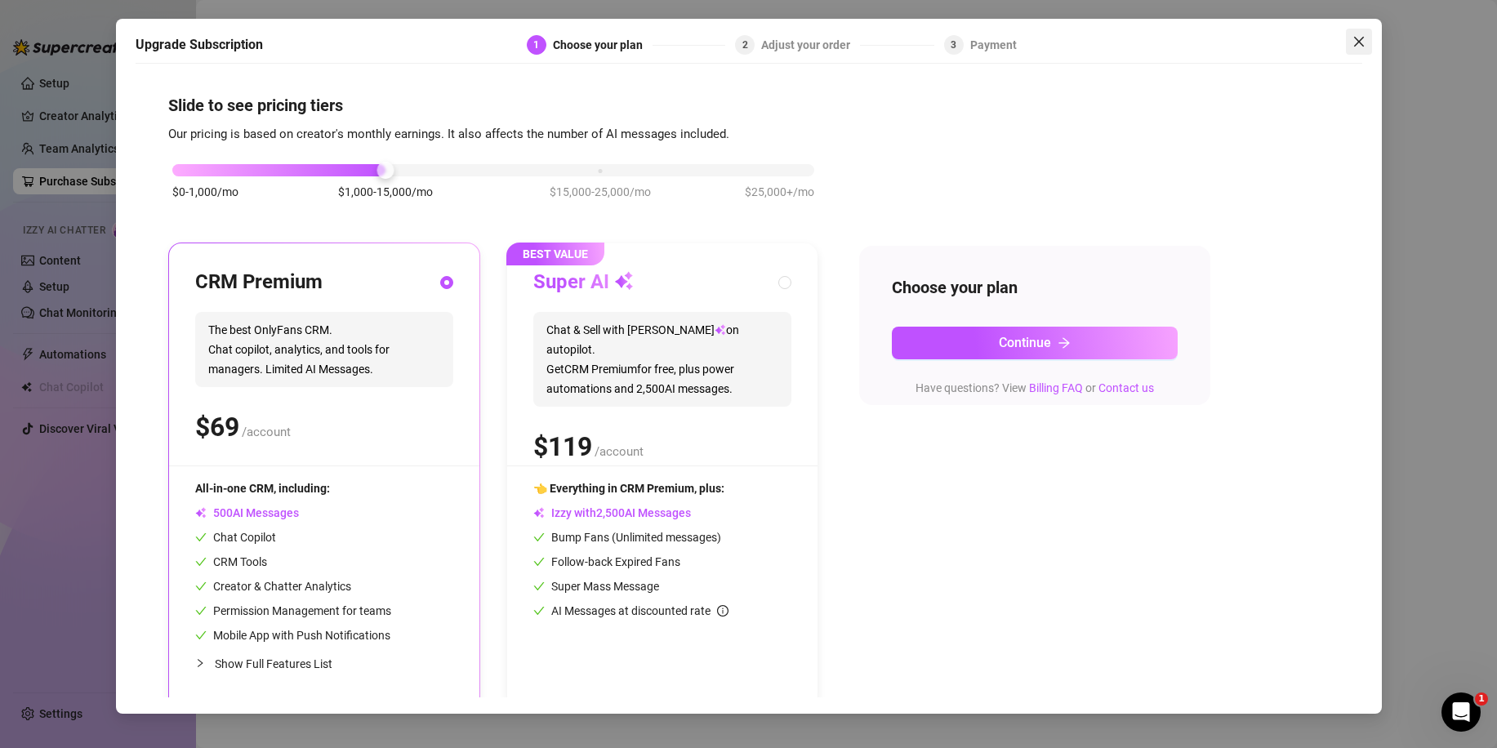
click at [1350, 50] on button "Close" at bounding box center [1359, 42] width 26 height 26
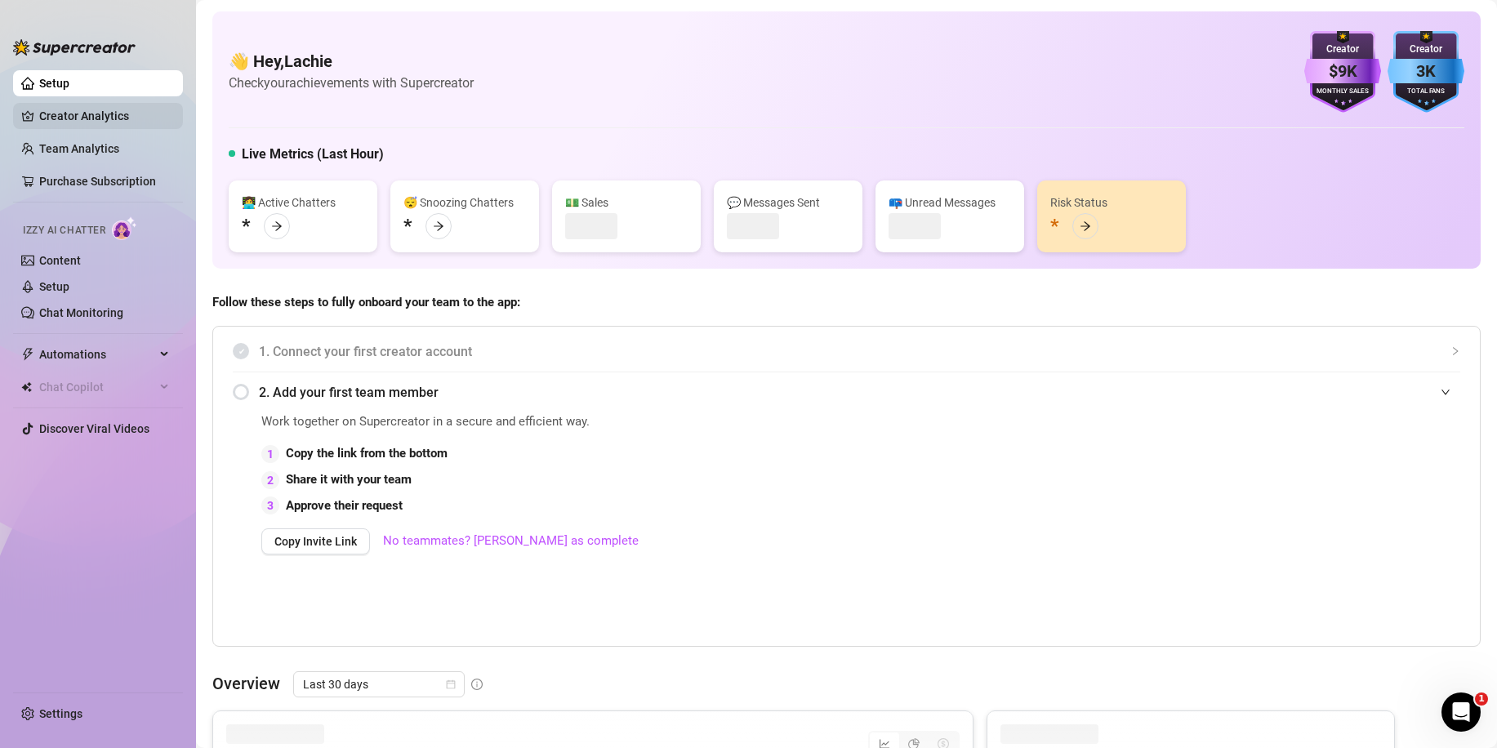
click at [112, 109] on link "Creator Analytics" at bounding box center [104, 116] width 131 height 26
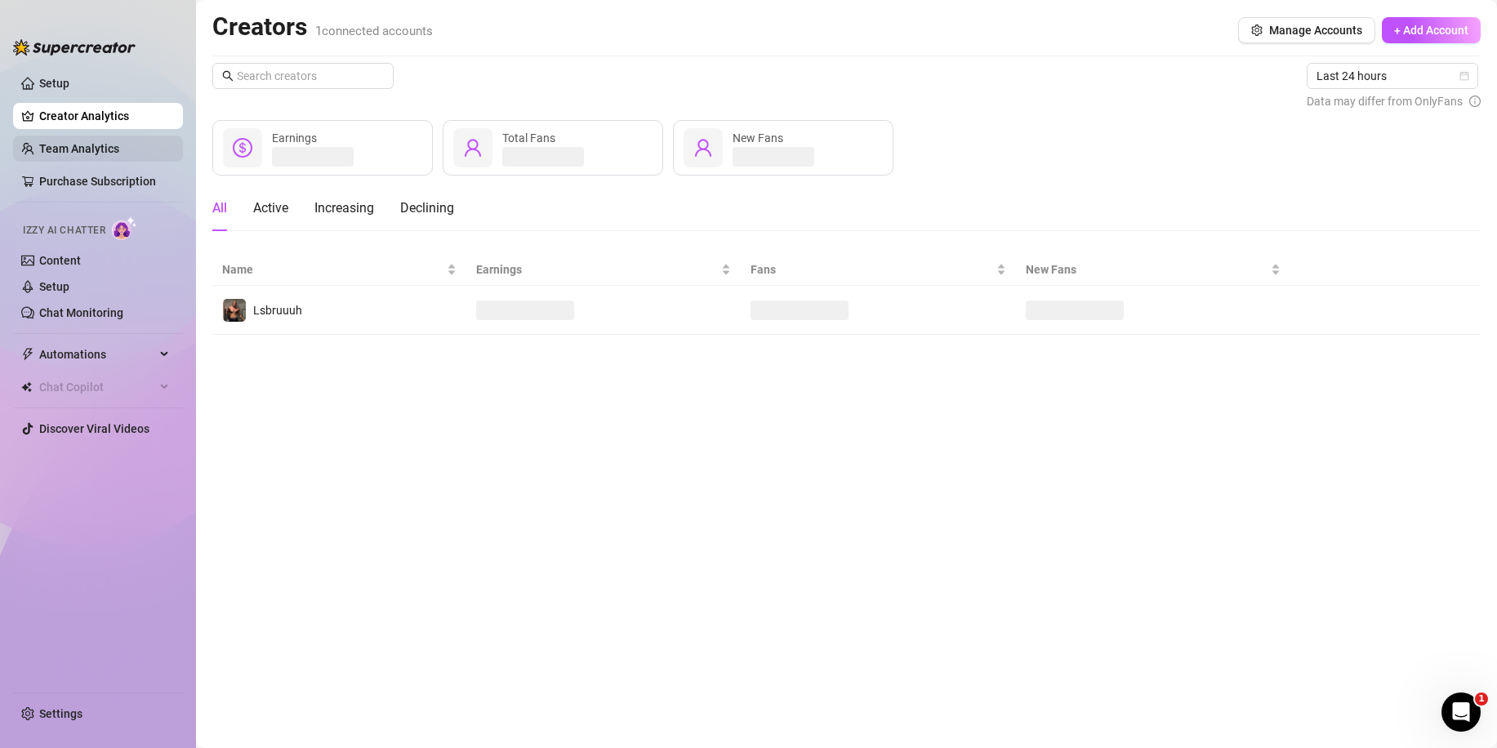
click at [105, 150] on link "Team Analytics" at bounding box center [79, 148] width 80 height 13
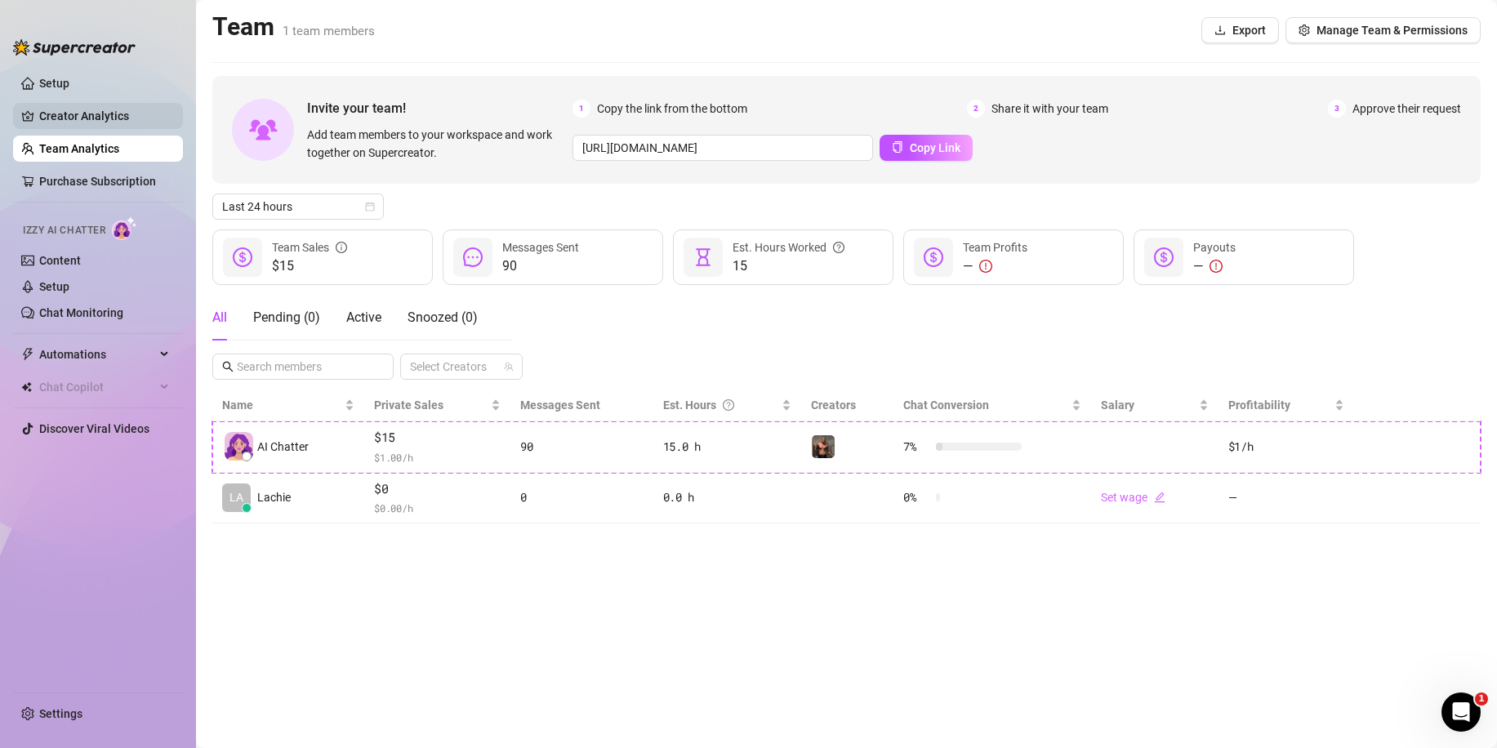
click at [132, 114] on link "Creator Analytics" at bounding box center [104, 116] width 131 height 26
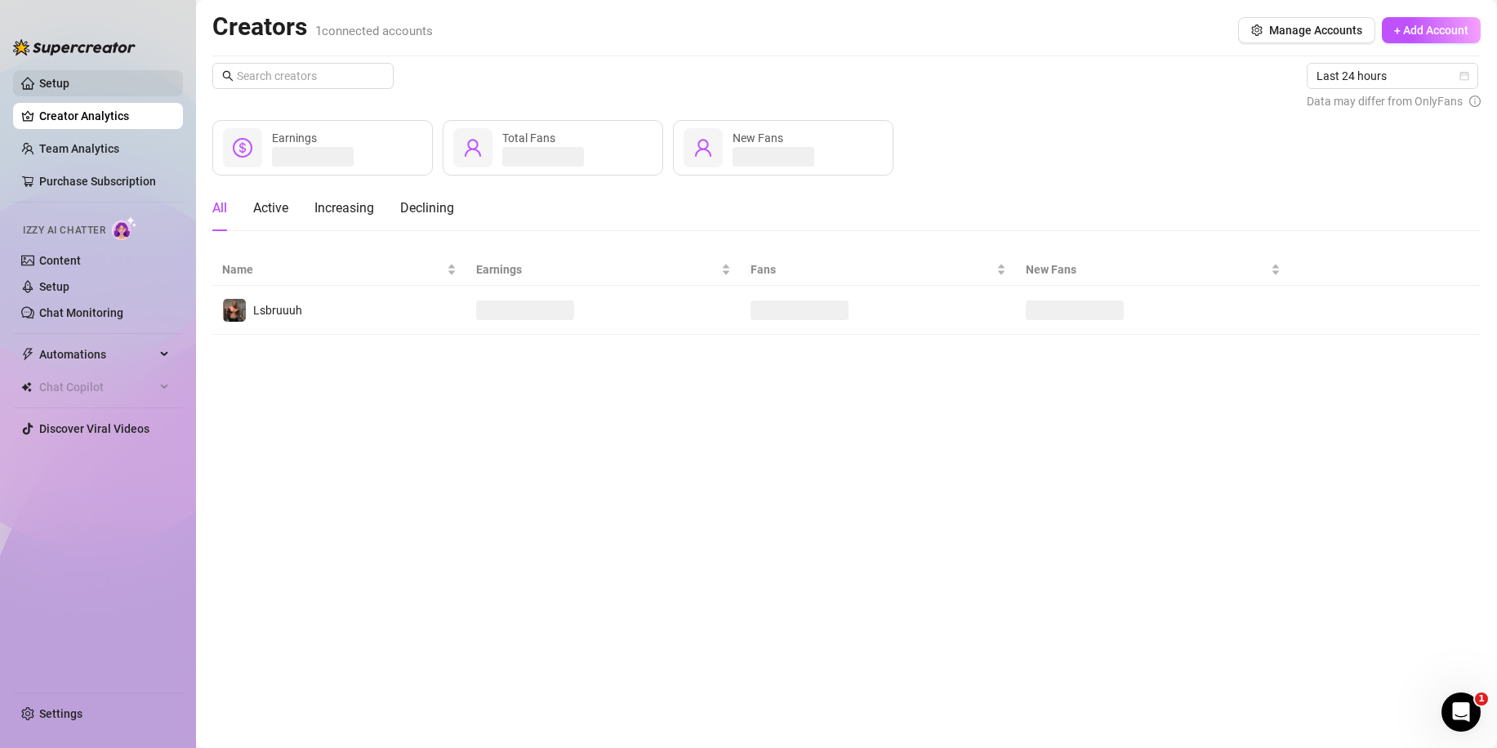
click at [69, 90] on link "Setup" at bounding box center [54, 83] width 30 height 13
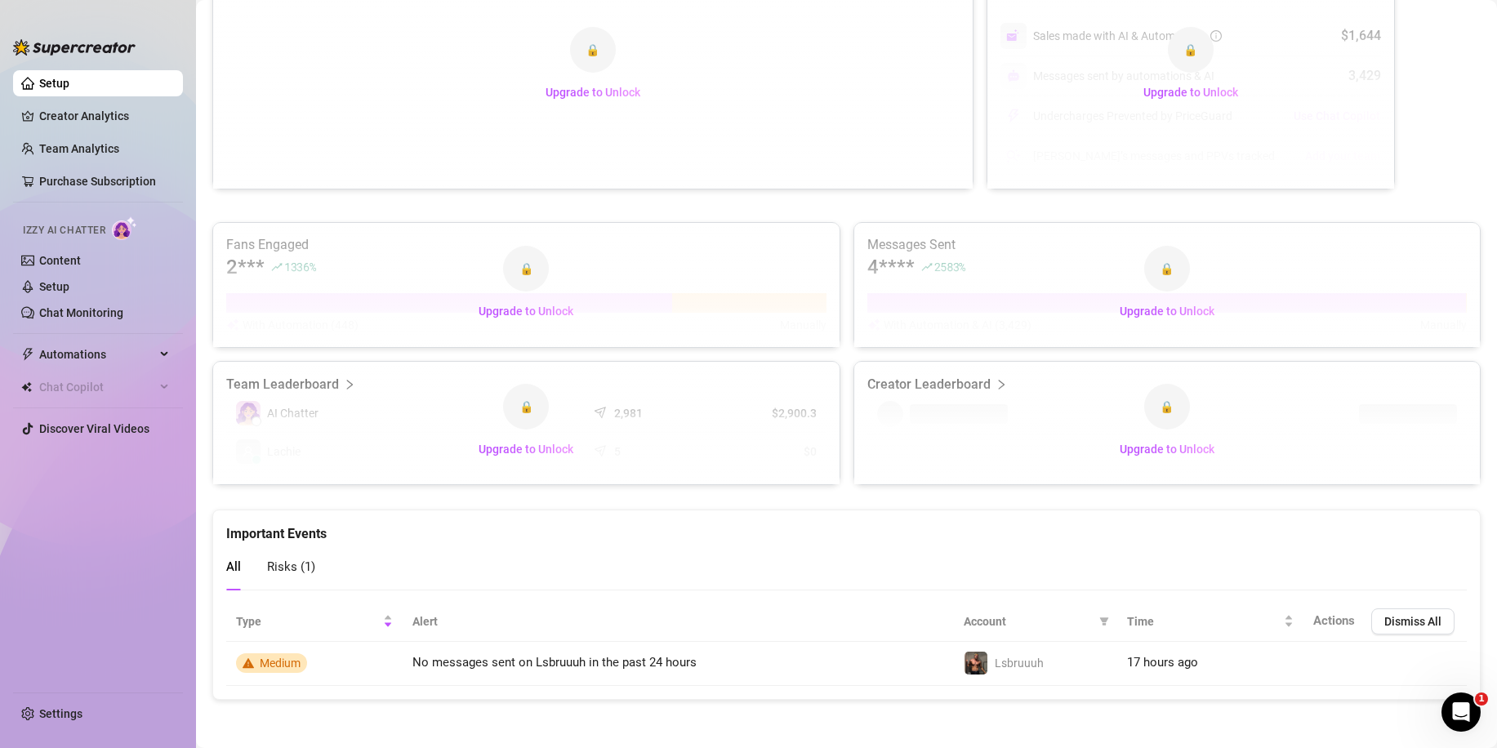
scroll to position [768, 0]
click at [89, 147] on link "Team Analytics" at bounding box center [79, 148] width 80 height 13
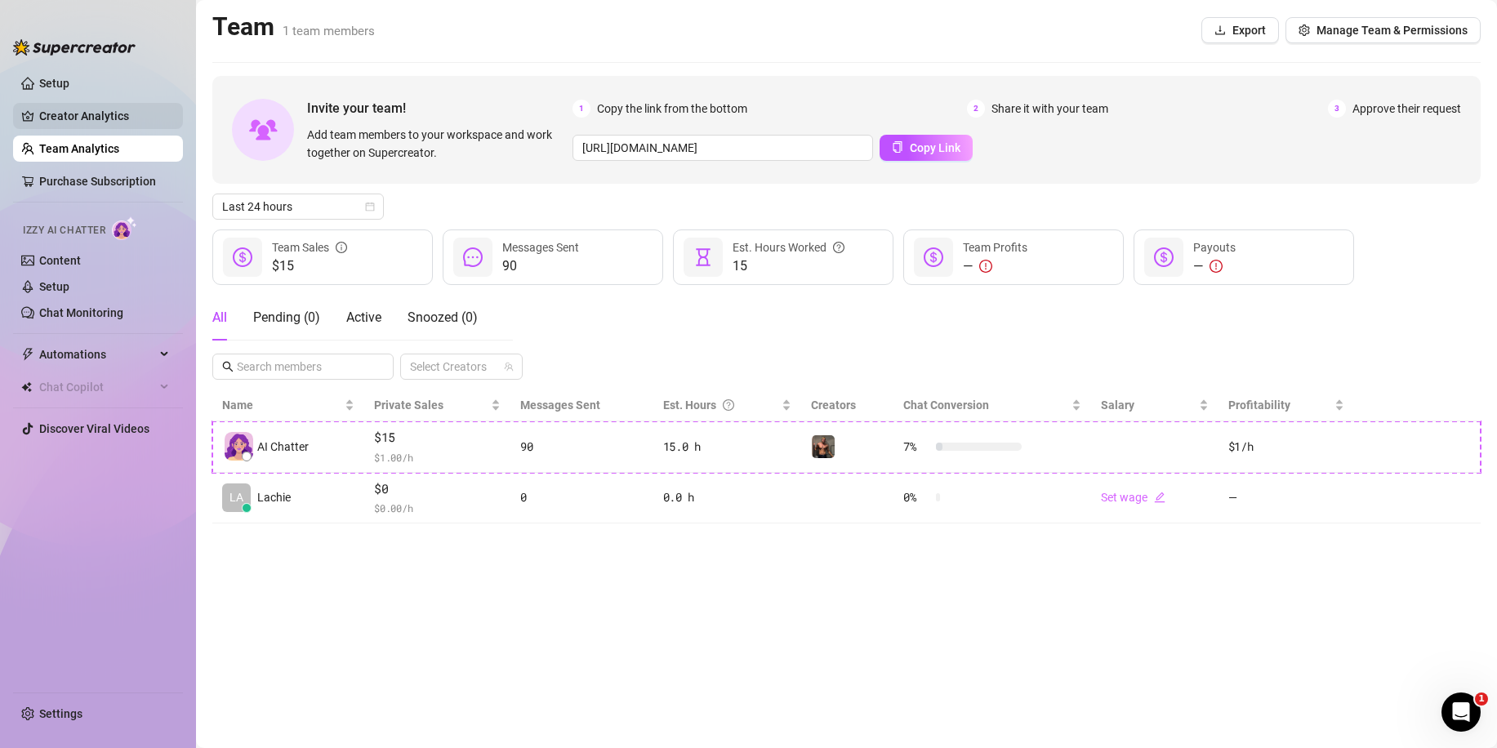
click at [94, 105] on link "Creator Analytics" at bounding box center [104, 116] width 131 height 26
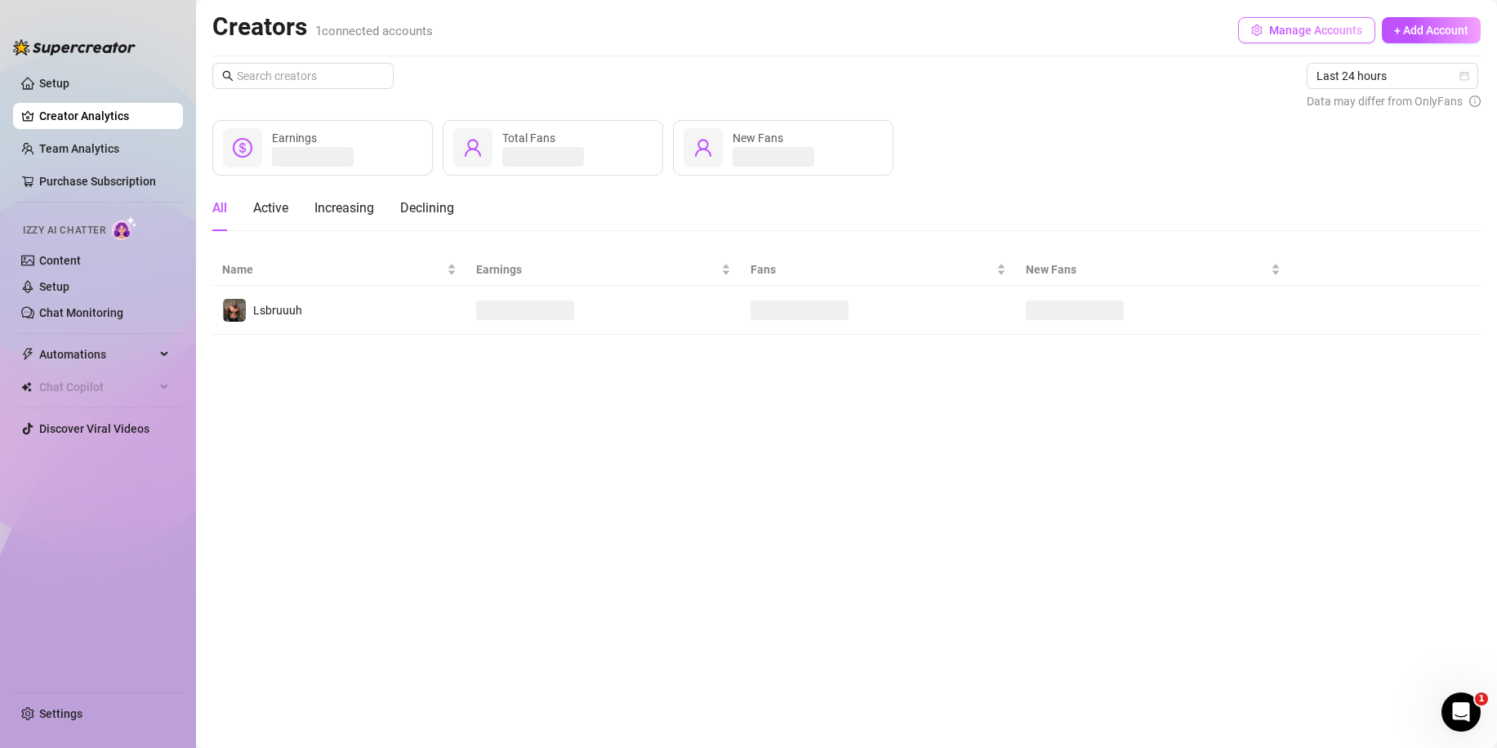
click at [1353, 28] on span "Manage Accounts" at bounding box center [1316, 30] width 93 height 13
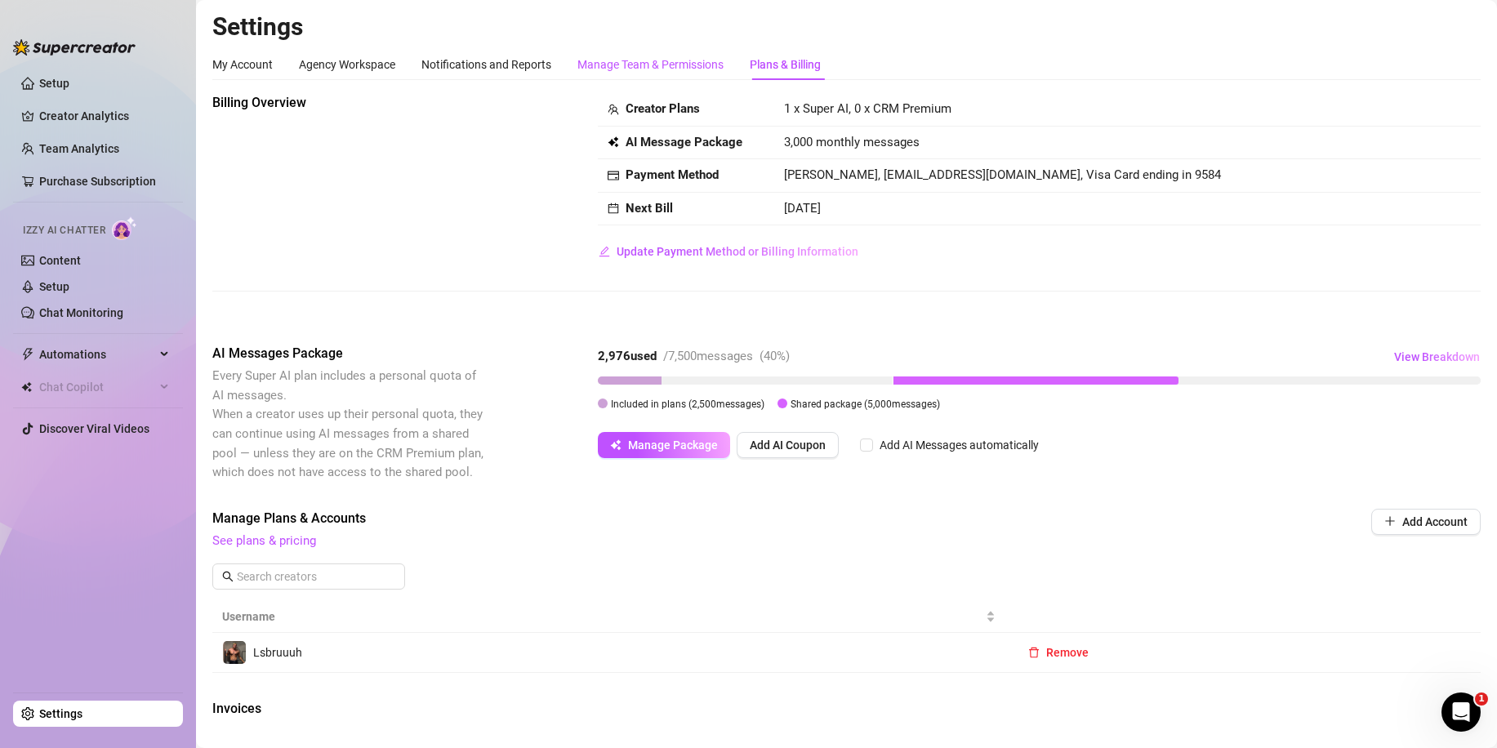
click at [669, 69] on div "Manage Team & Permissions" at bounding box center [651, 65] width 146 height 18
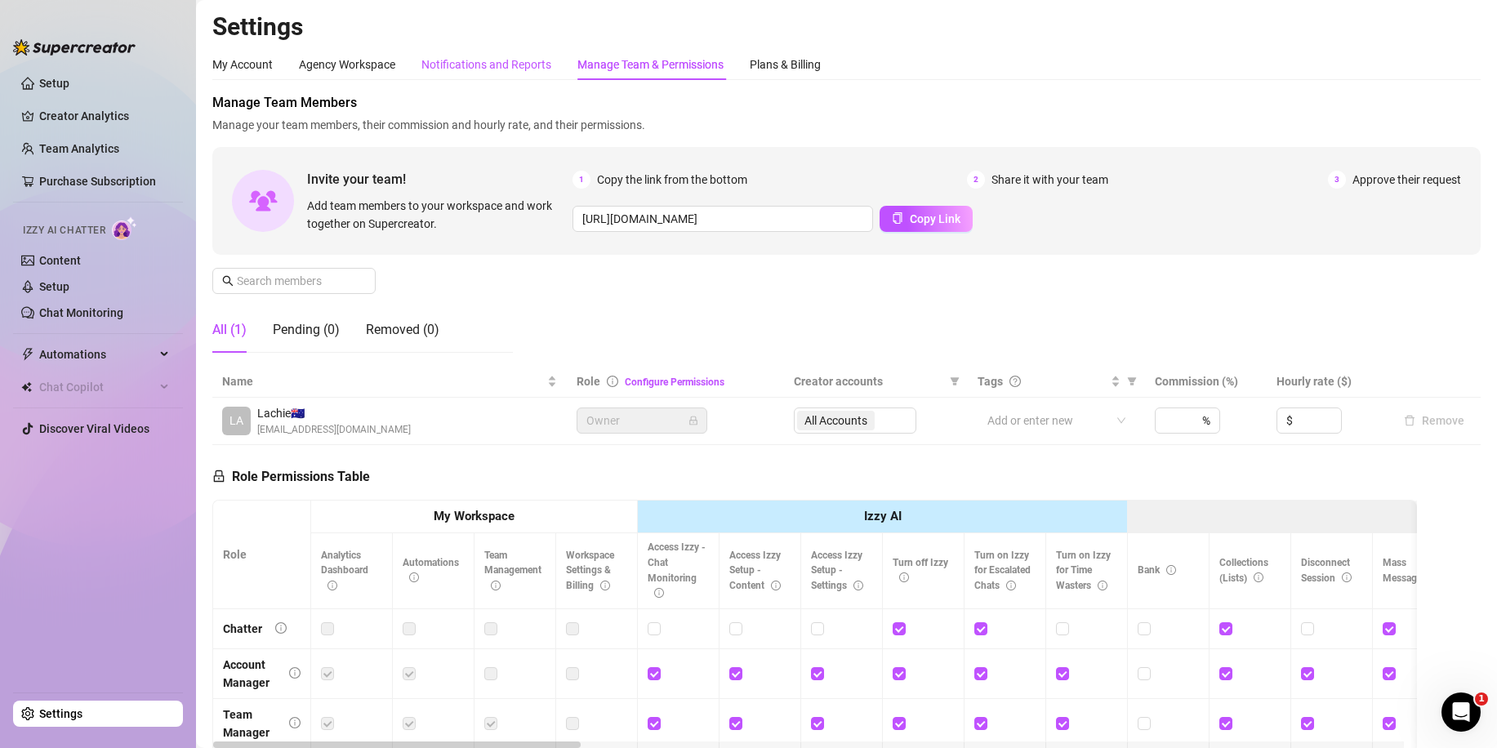
click at [512, 71] on div "Notifications and Reports" at bounding box center [487, 65] width 130 height 18
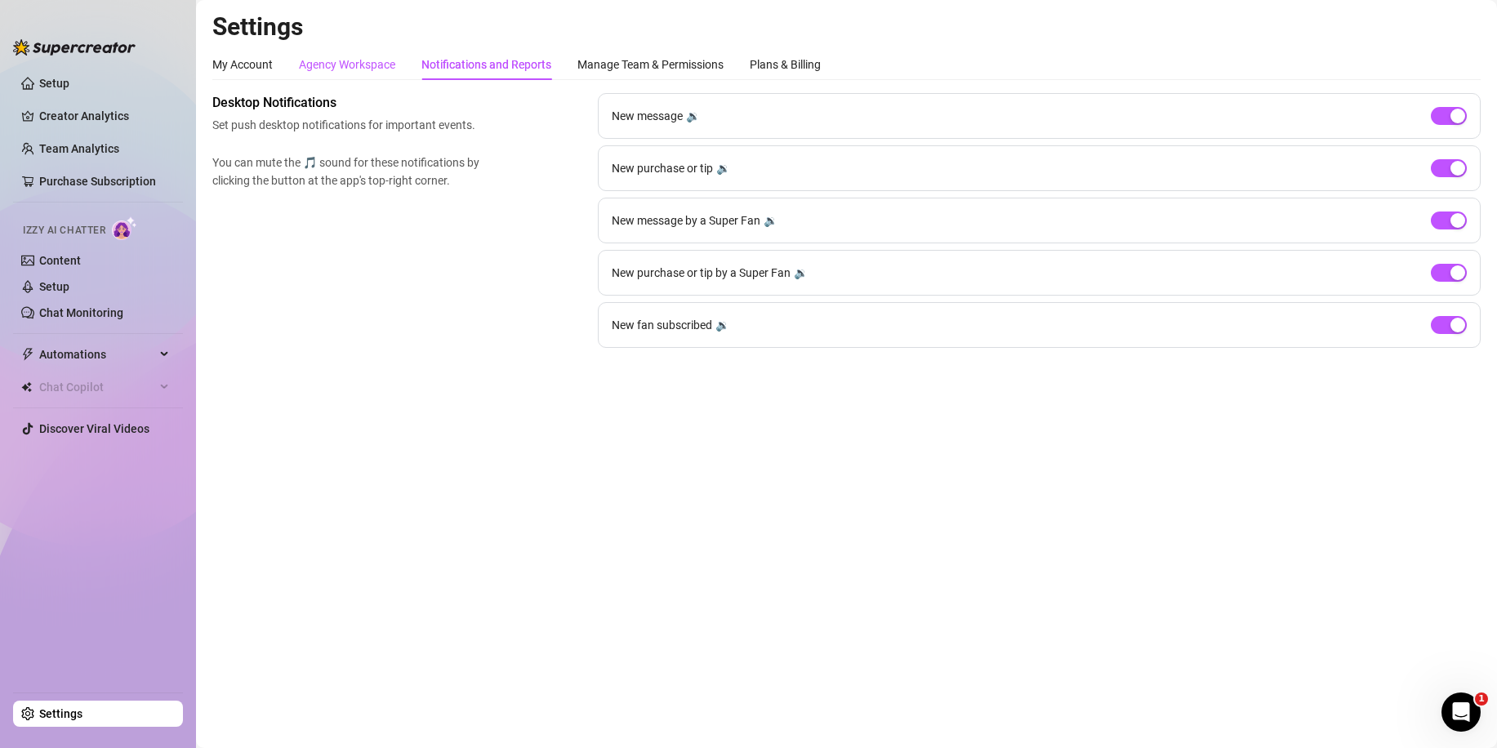
click at [331, 64] on div "Agency Workspace" at bounding box center [347, 65] width 96 height 18
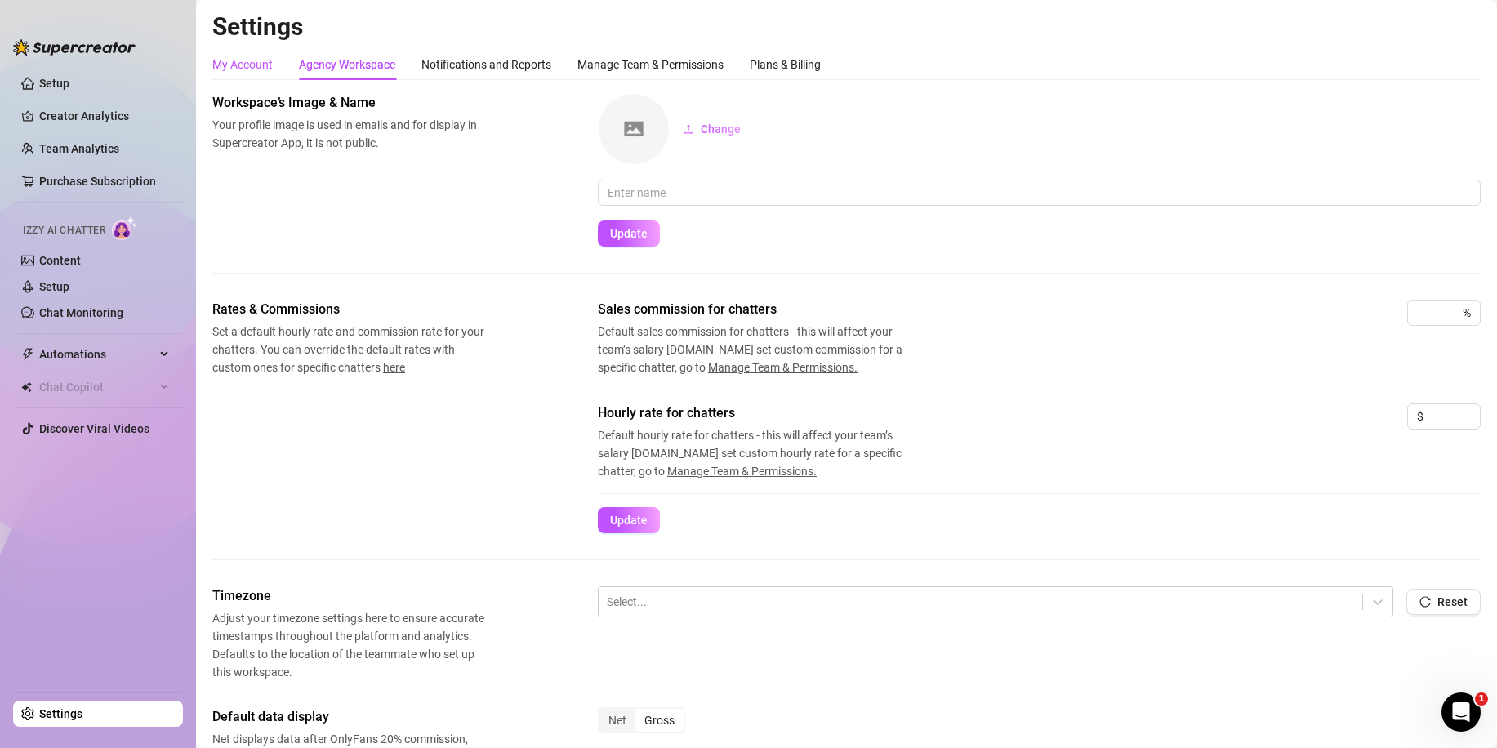
click at [251, 69] on div "My Account" at bounding box center [242, 65] width 60 height 18
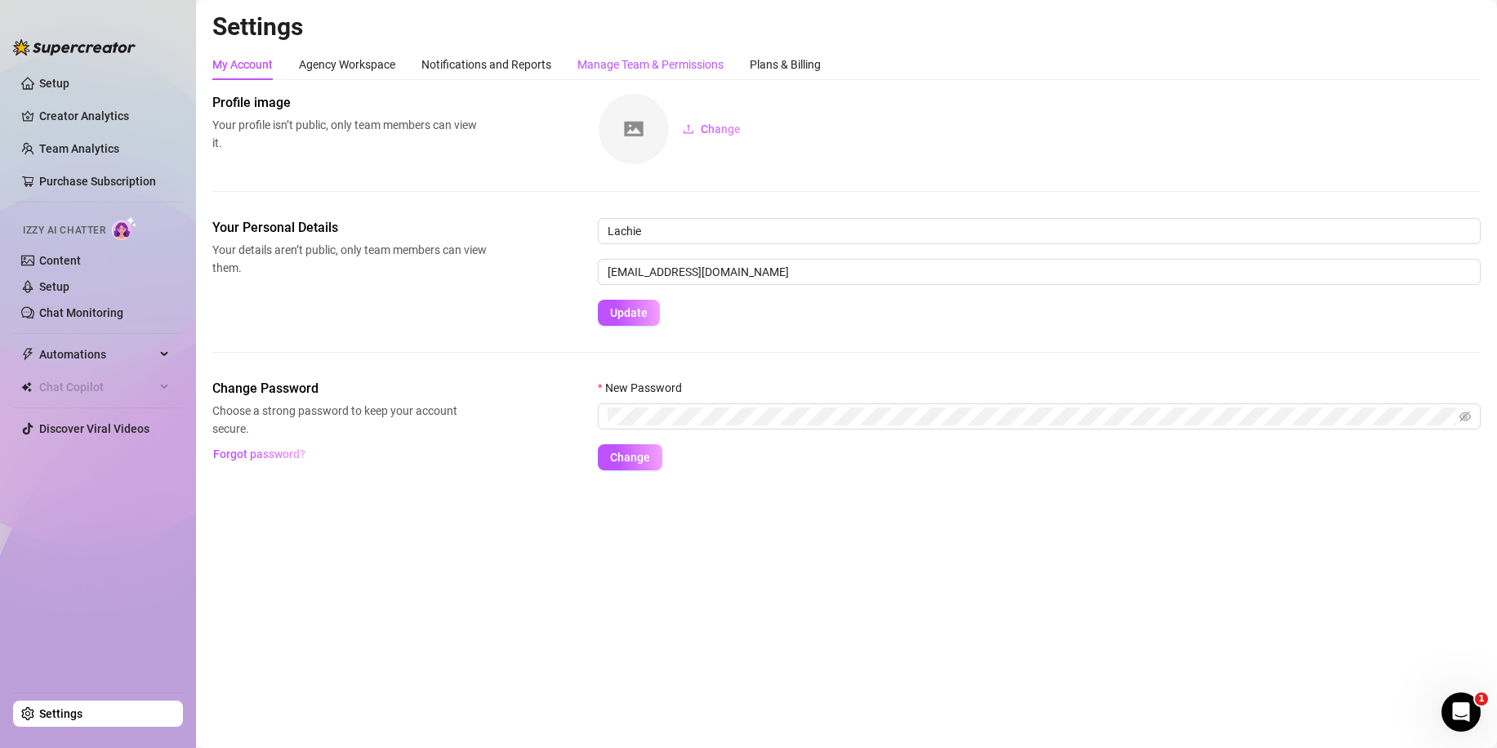
click at [672, 69] on div "Manage Team & Permissions" at bounding box center [651, 65] width 146 height 18
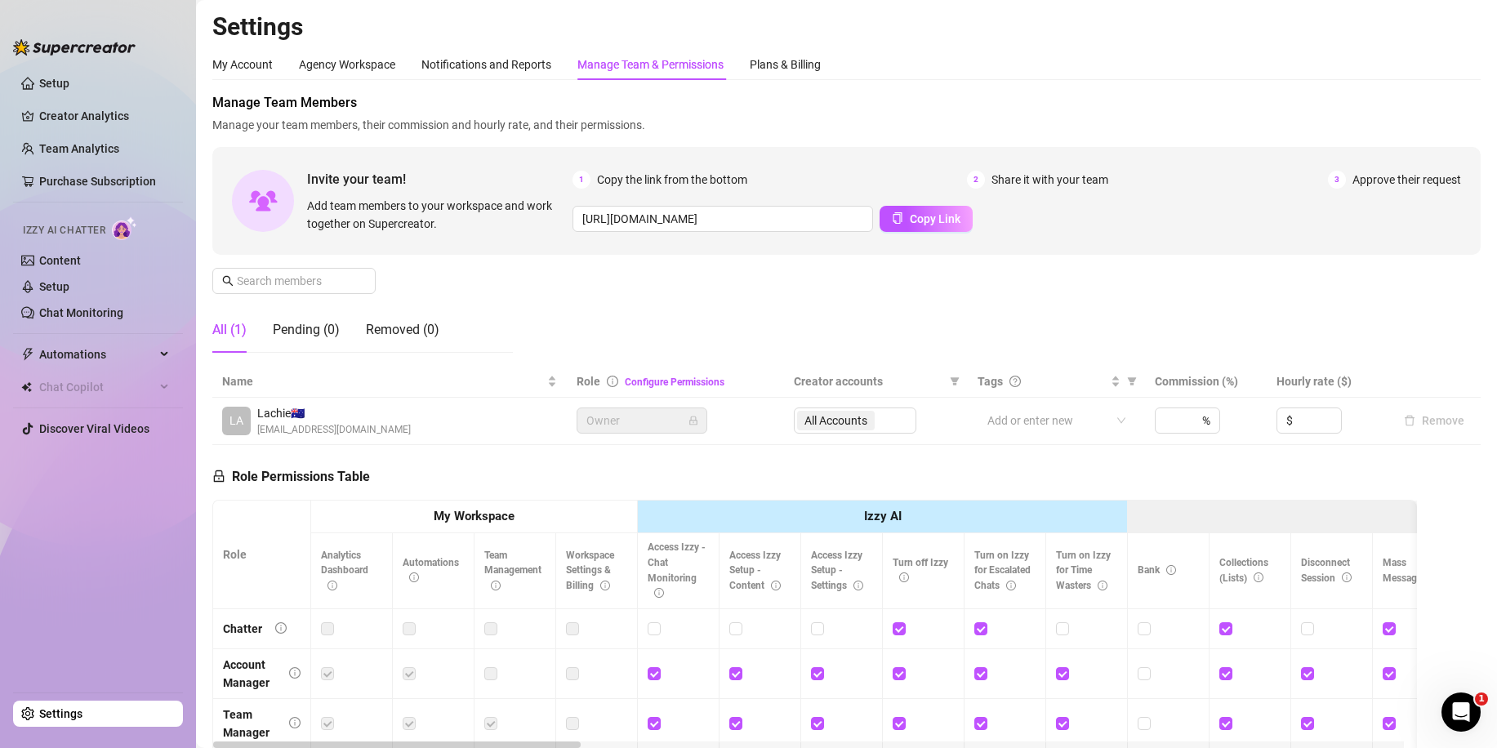
drag, startPoint x: 810, startPoint y: 74, endPoint x: 953, endPoint y: 245, distance: 223.3
click at [805, 77] on div "Plans & Billing" at bounding box center [785, 64] width 71 height 31
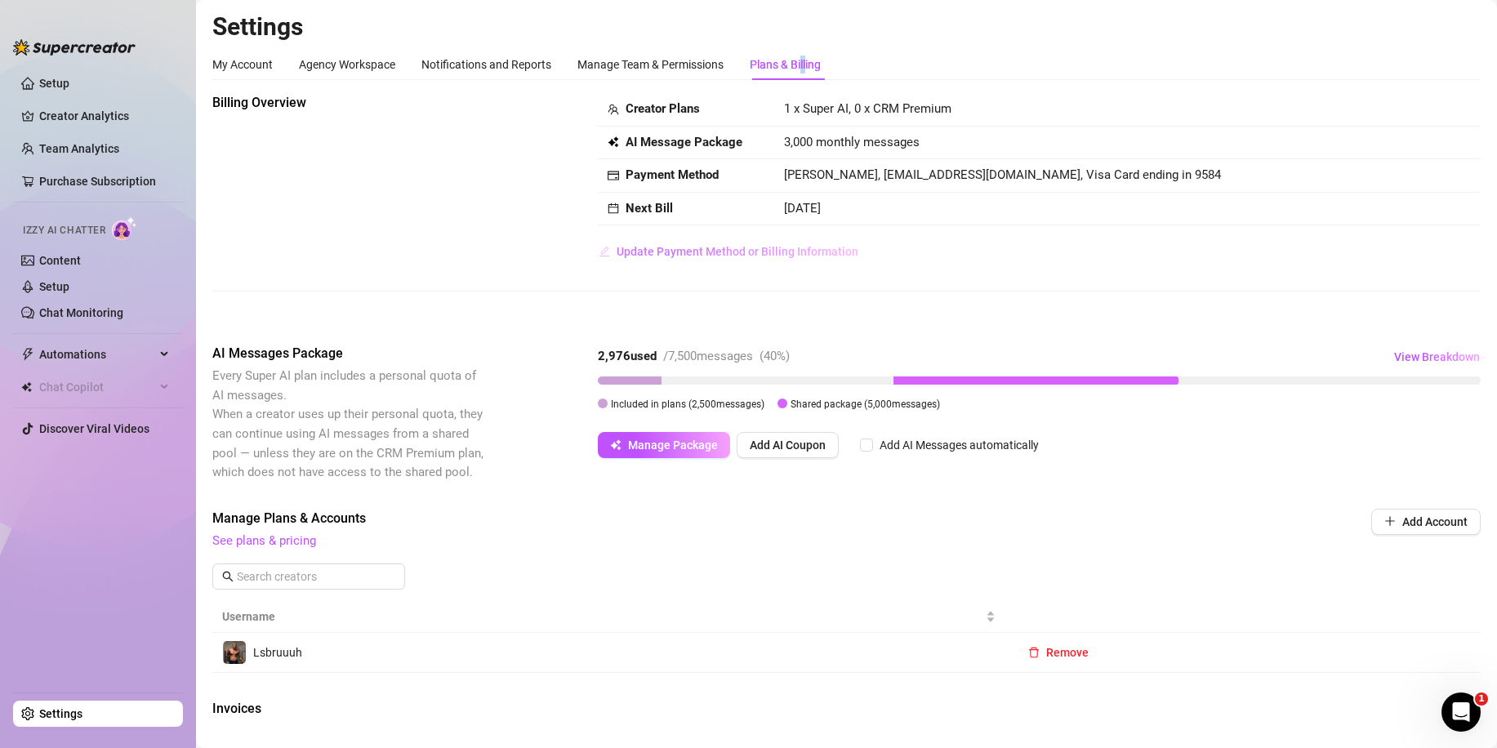
click at [742, 243] on button "Update Payment Method or Billing Information" at bounding box center [728, 252] width 261 height 26
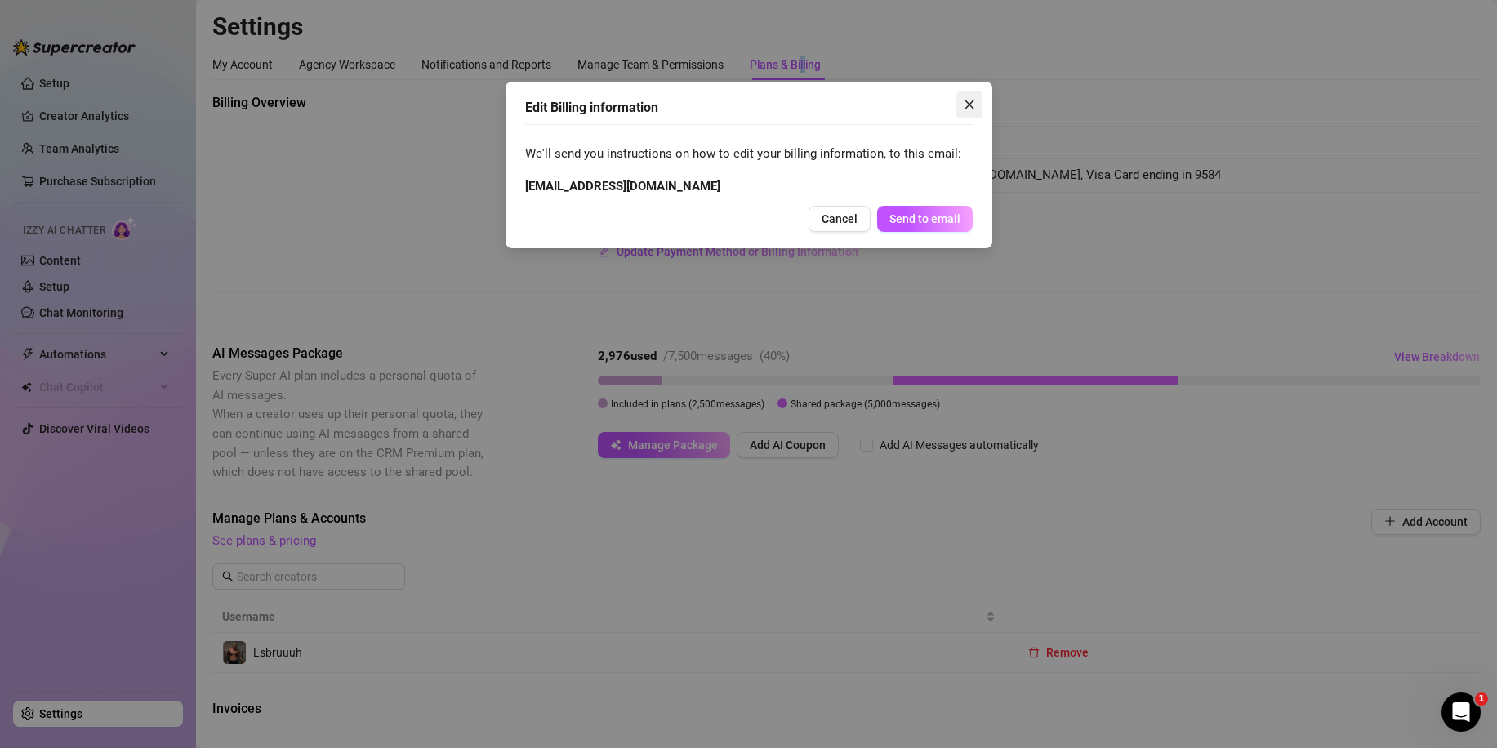
click at [978, 104] on span "Close" at bounding box center [970, 104] width 26 height 13
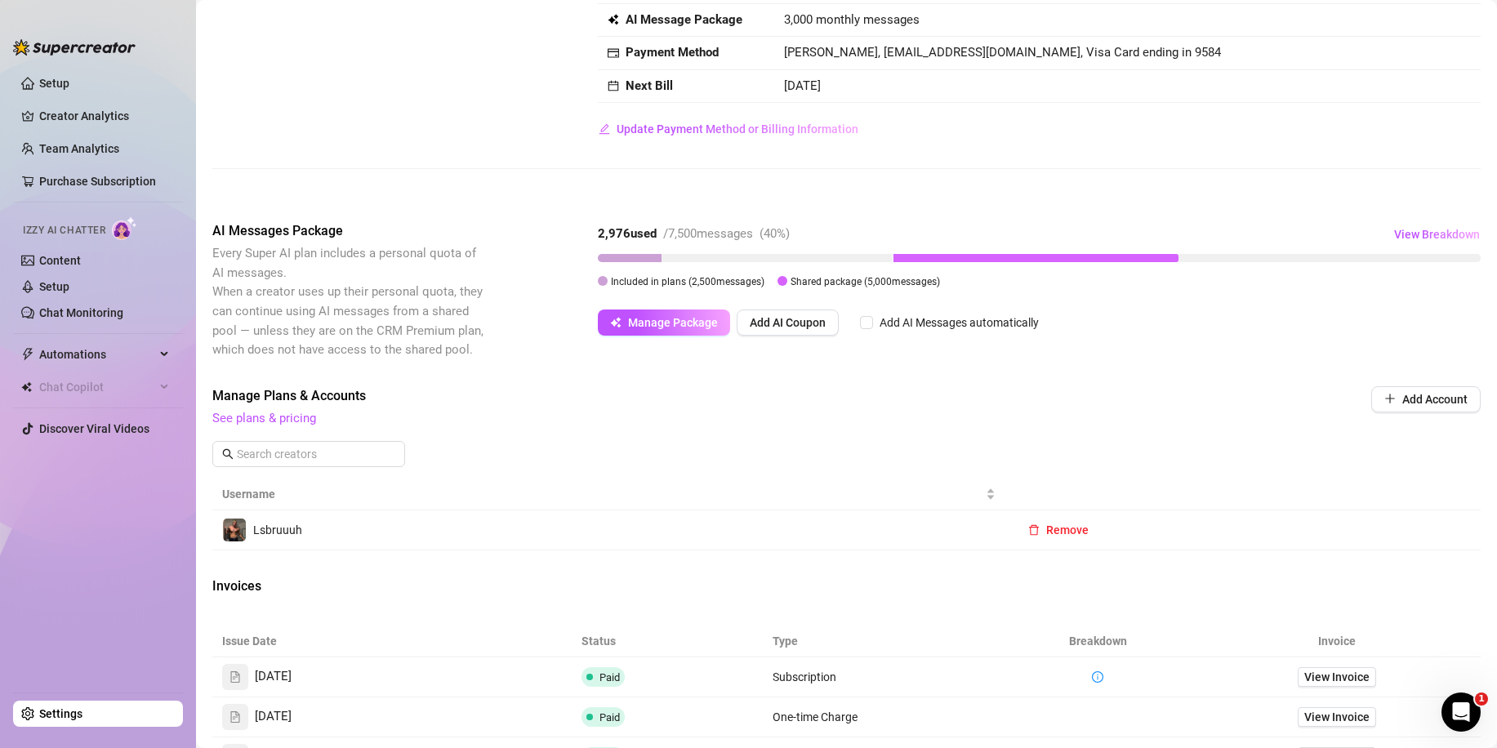
scroll to position [431, 0]
